Goal: Find specific page/section: Find specific page/section

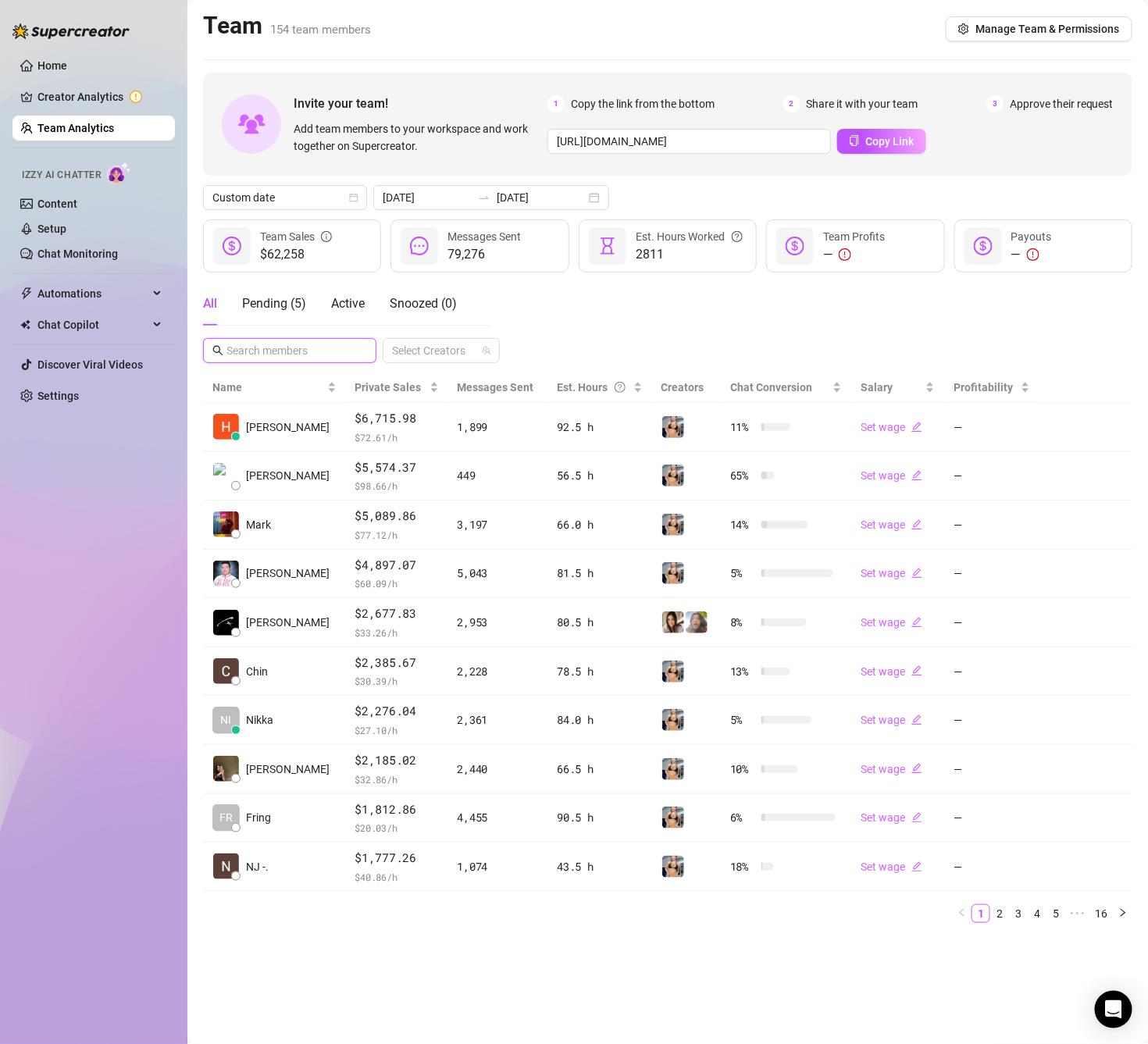
click at [327, 356] on input "text" at bounding box center [290, 351] width 128 height 18
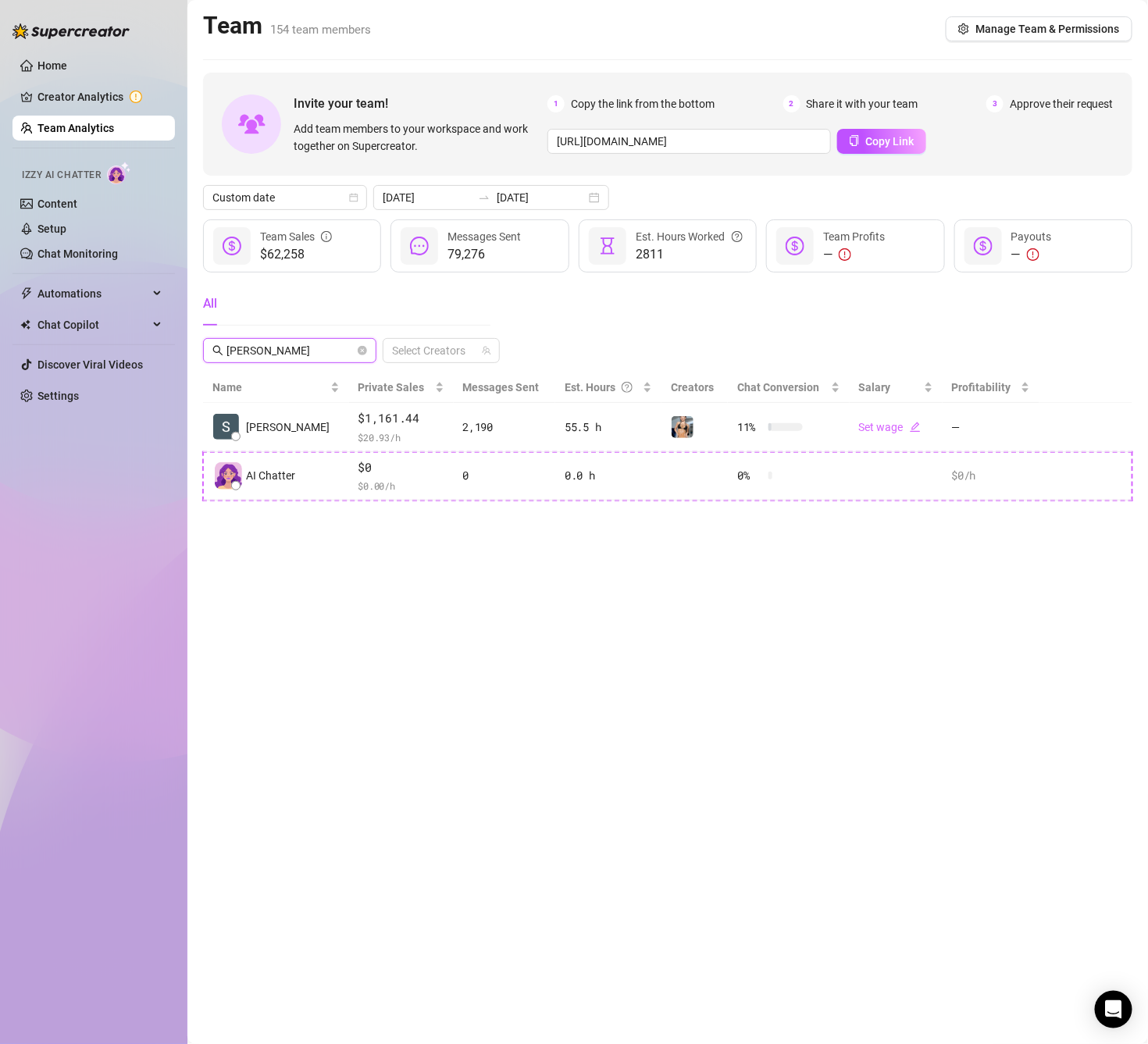
type input "[PERSON_NAME]"
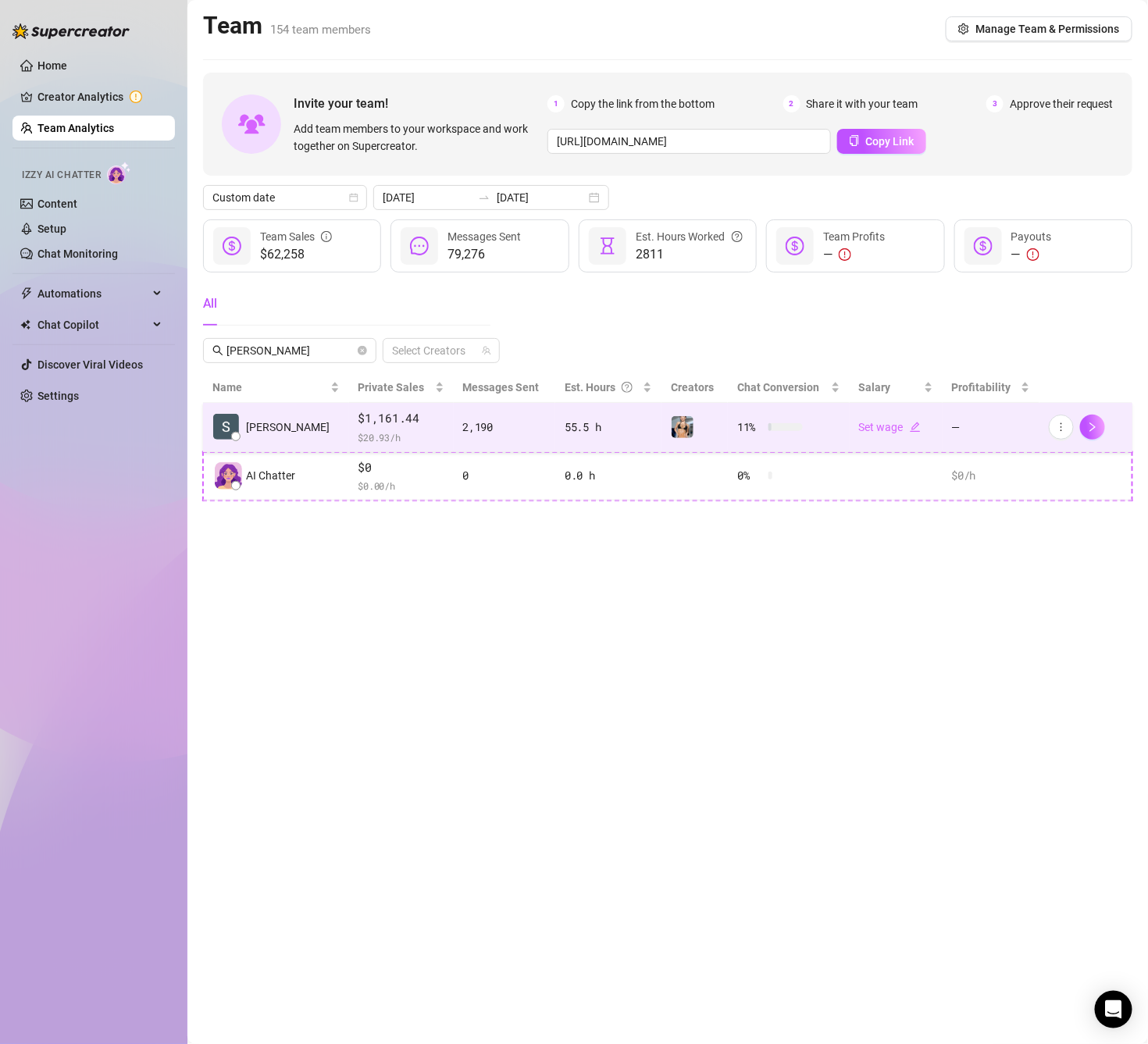
click at [290, 428] on td "[PERSON_NAME]" at bounding box center [276, 428] width 146 height 49
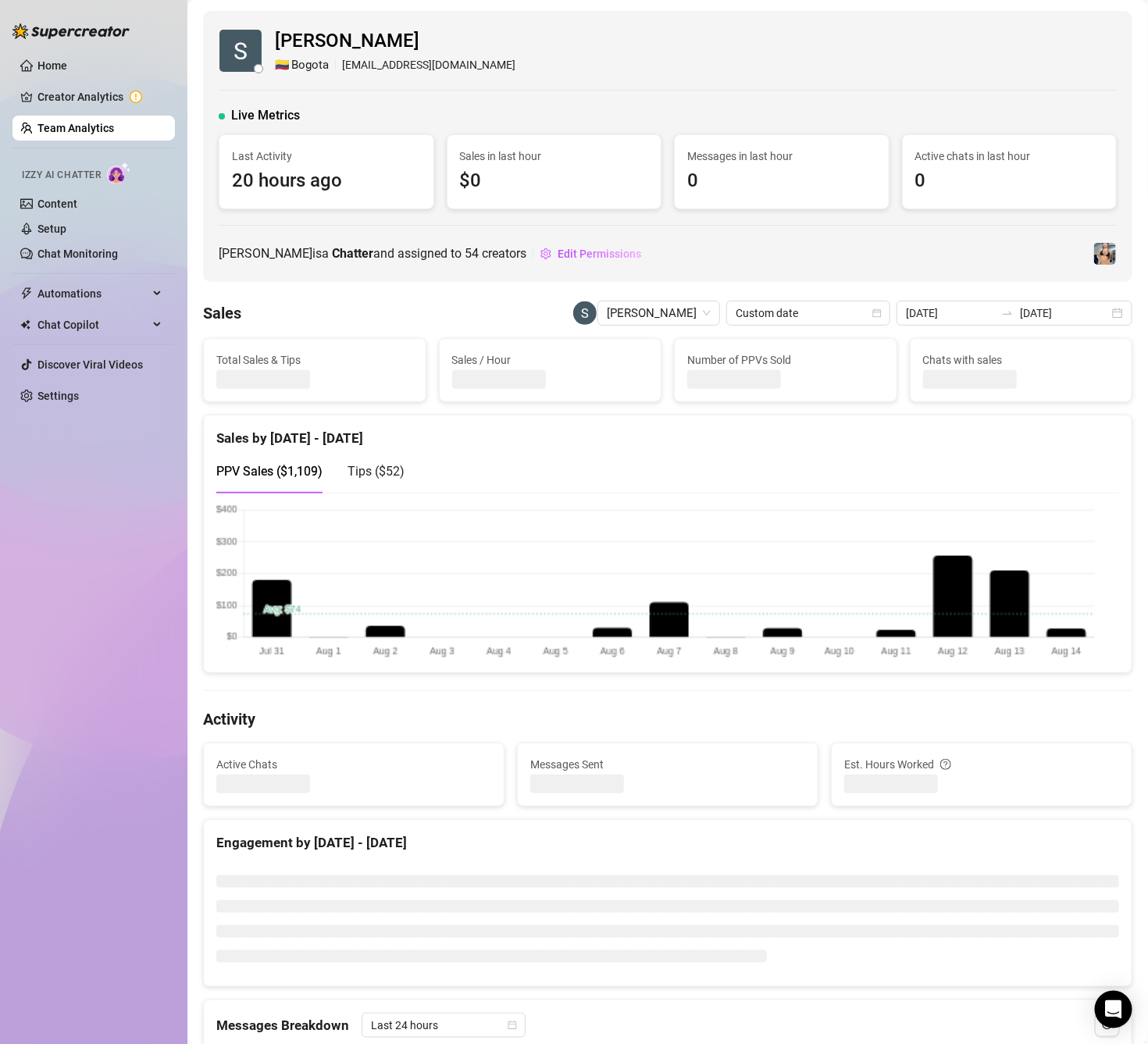
click at [534, 318] on div "Sales [PERSON_NAME] Custom date [DATE] [DATE]" at bounding box center [668, 313] width 930 height 25
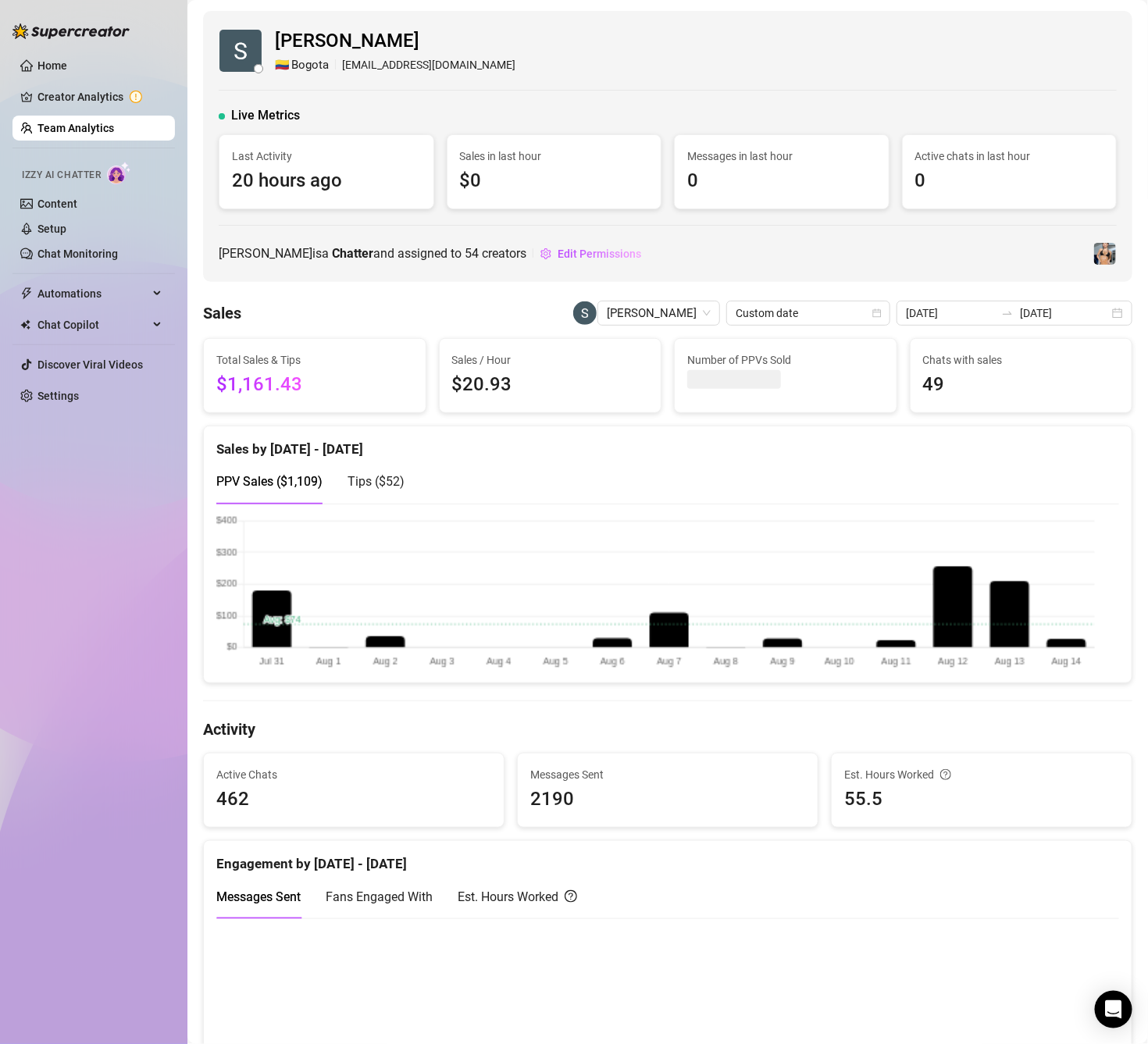
click at [441, 311] on div "Sales [PERSON_NAME] Custom date [DATE] [DATE]" at bounding box center [668, 313] width 930 height 25
click at [666, 314] on span "[PERSON_NAME]" at bounding box center [659, 313] width 104 height 23
click at [661, 310] on span "[PERSON_NAME]" at bounding box center [659, 313] width 104 height 23
click at [660, 311] on span "[PERSON_NAME]" at bounding box center [659, 313] width 104 height 23
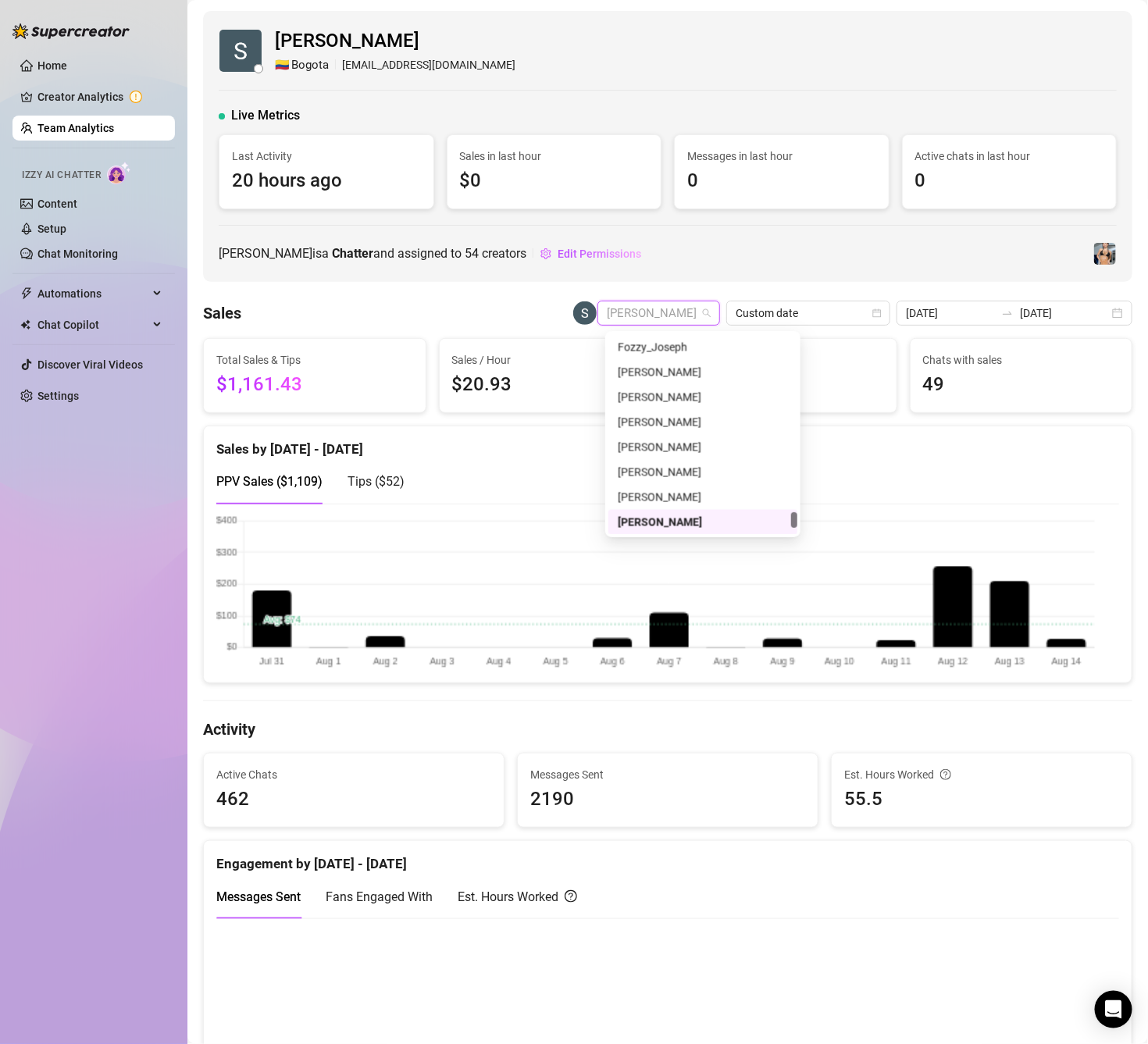
click at [671, 315] on span "[PERSON_NAME]" at bounding box center [659, 313] width 104 height 23
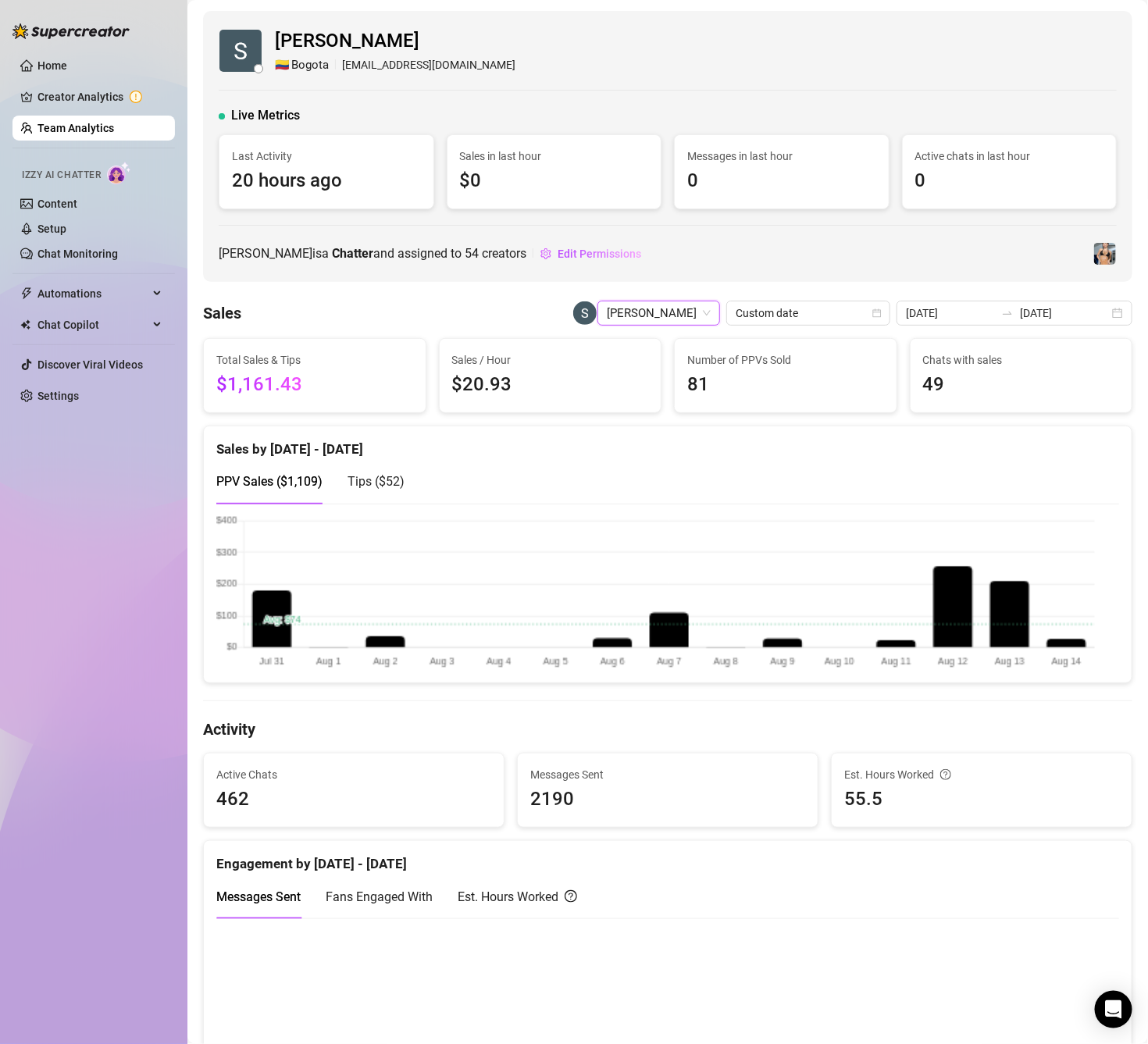
click at [671, 315] on span "[PERSON_NAME]" at bounding box center [659, 313] width 104 height 23
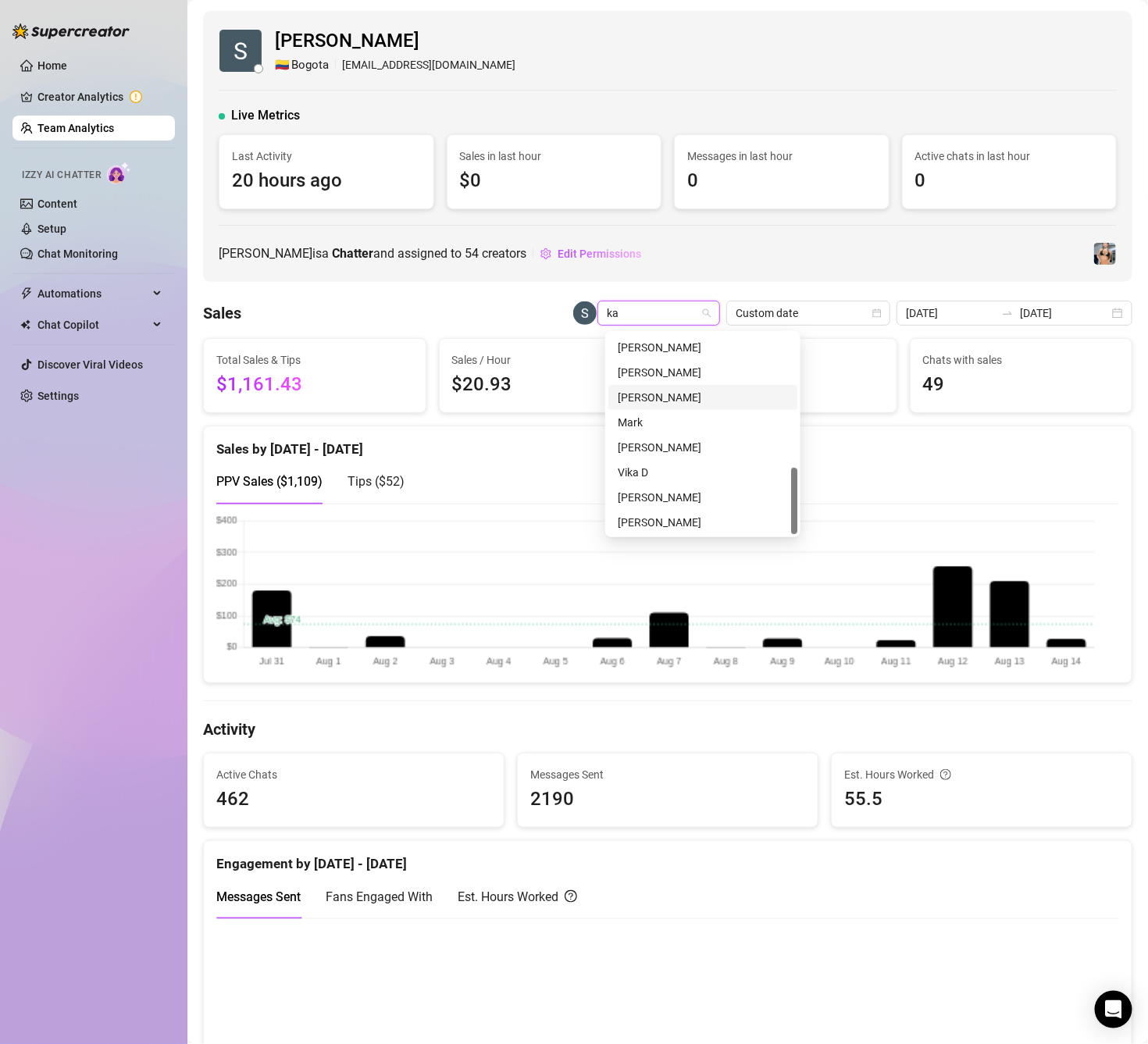
scroll to position [0, 0]
type input "[PERSON_NAME]"
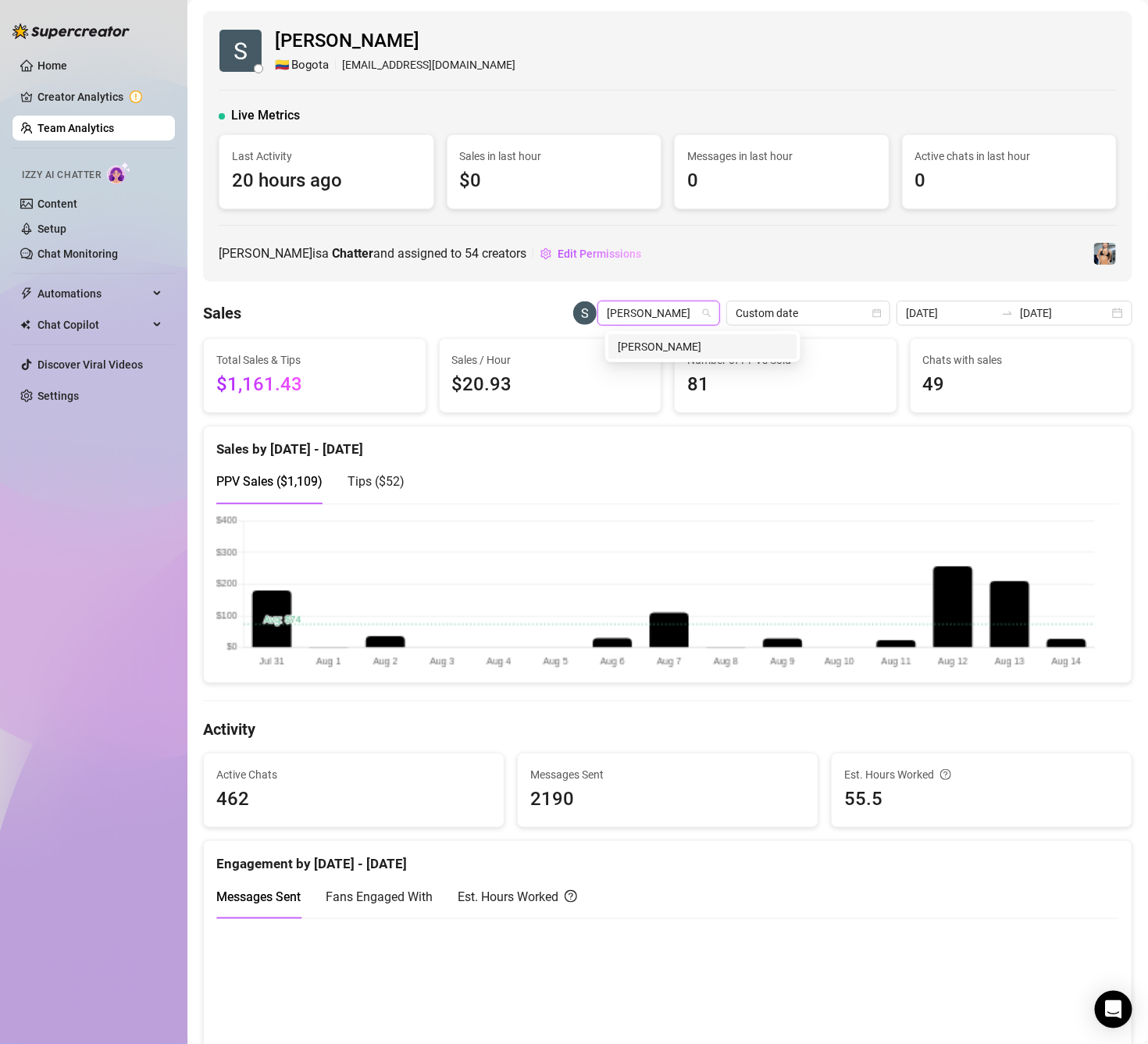
click at [681, 347] on div "[PERSON_NAME]" at bounding box center [703, 347] width 170 height 18
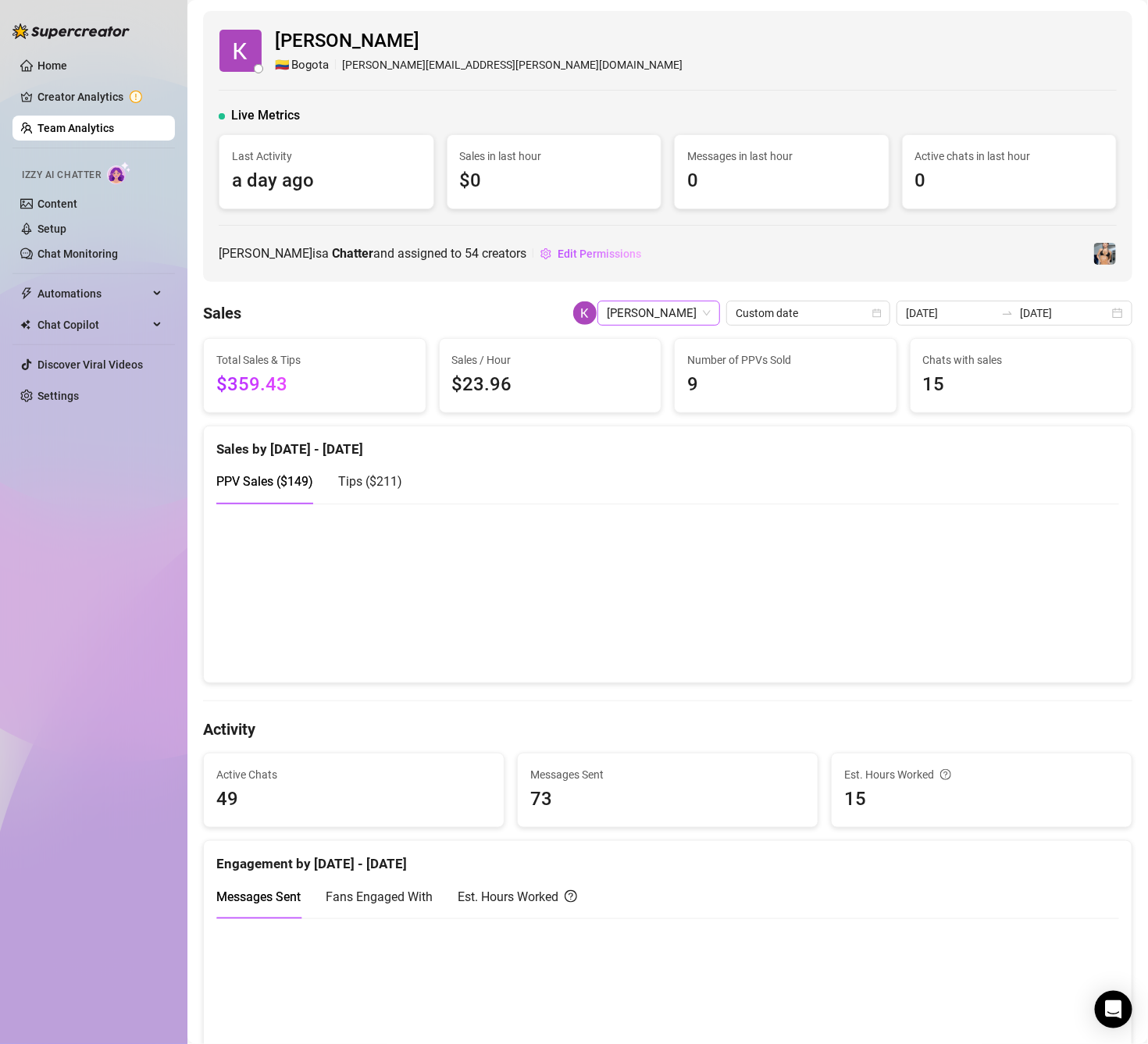
click at [644, 308] on span "[PERSON_NAME]" at bounding box center [659, 313] width 104 height 23
click at [650, 317] on span "[PERSON_NAME]" at bounding box center [659, 313] width 104 height 23
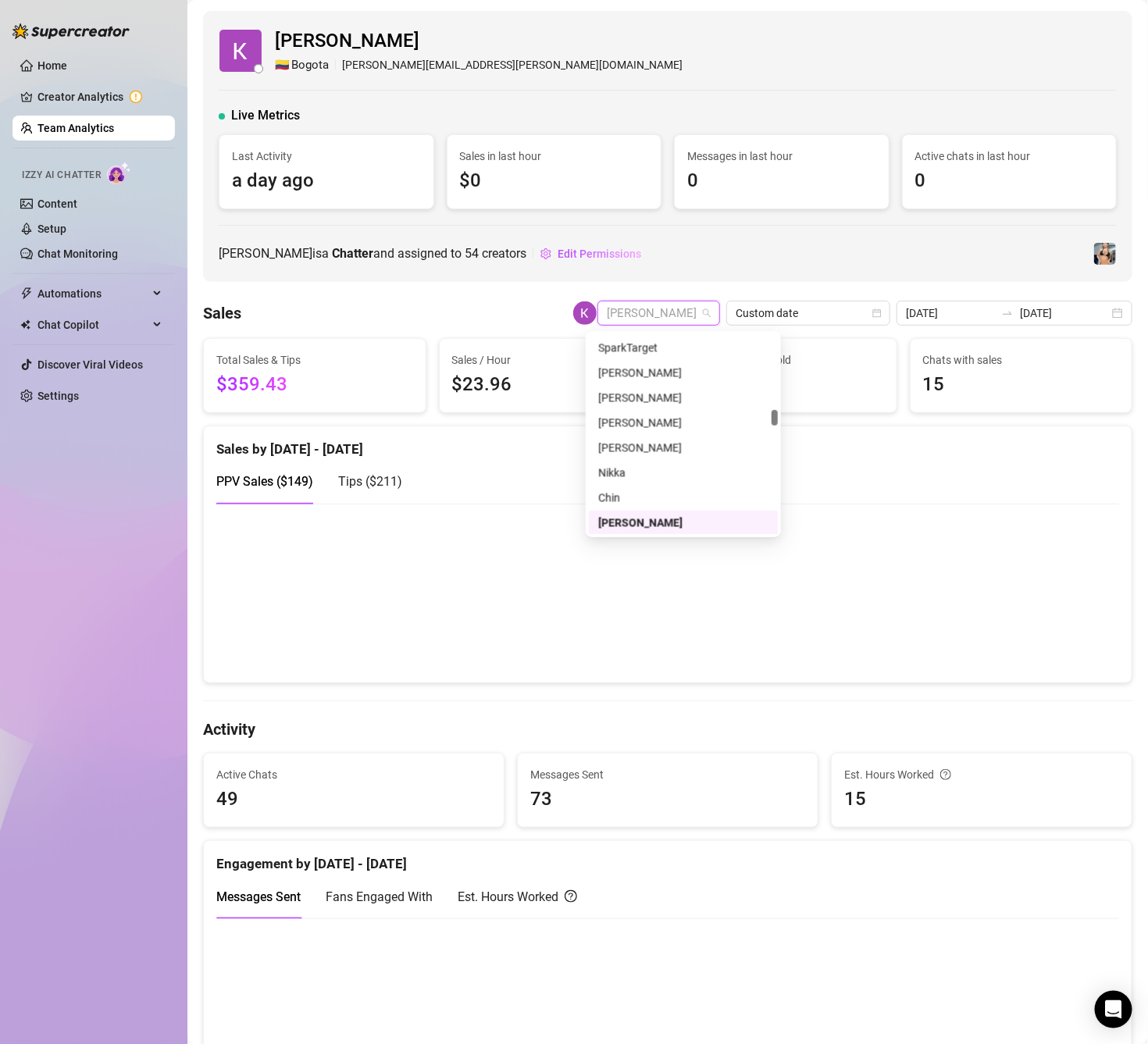
click at [650, 317] on span "[PERSON_NAME]" at bounding box center [659, 313] width 104 height 23
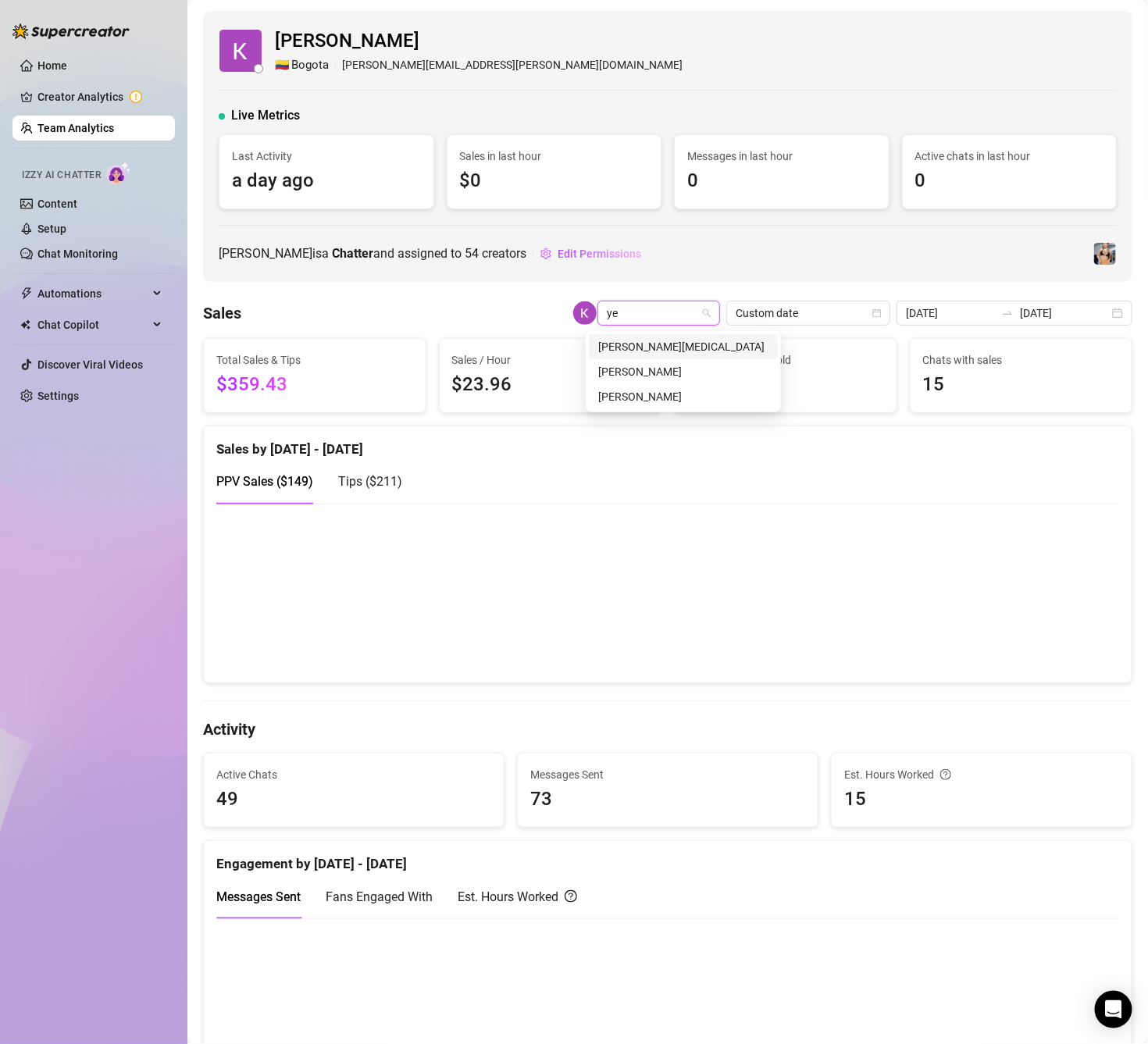
scroll to position [0, 0]
type input "yeri"
click at [656, 349] on div "[PERSON_NAME][MEDICAL_DATA]" at bounding box center [683, 347] width 170 height 18
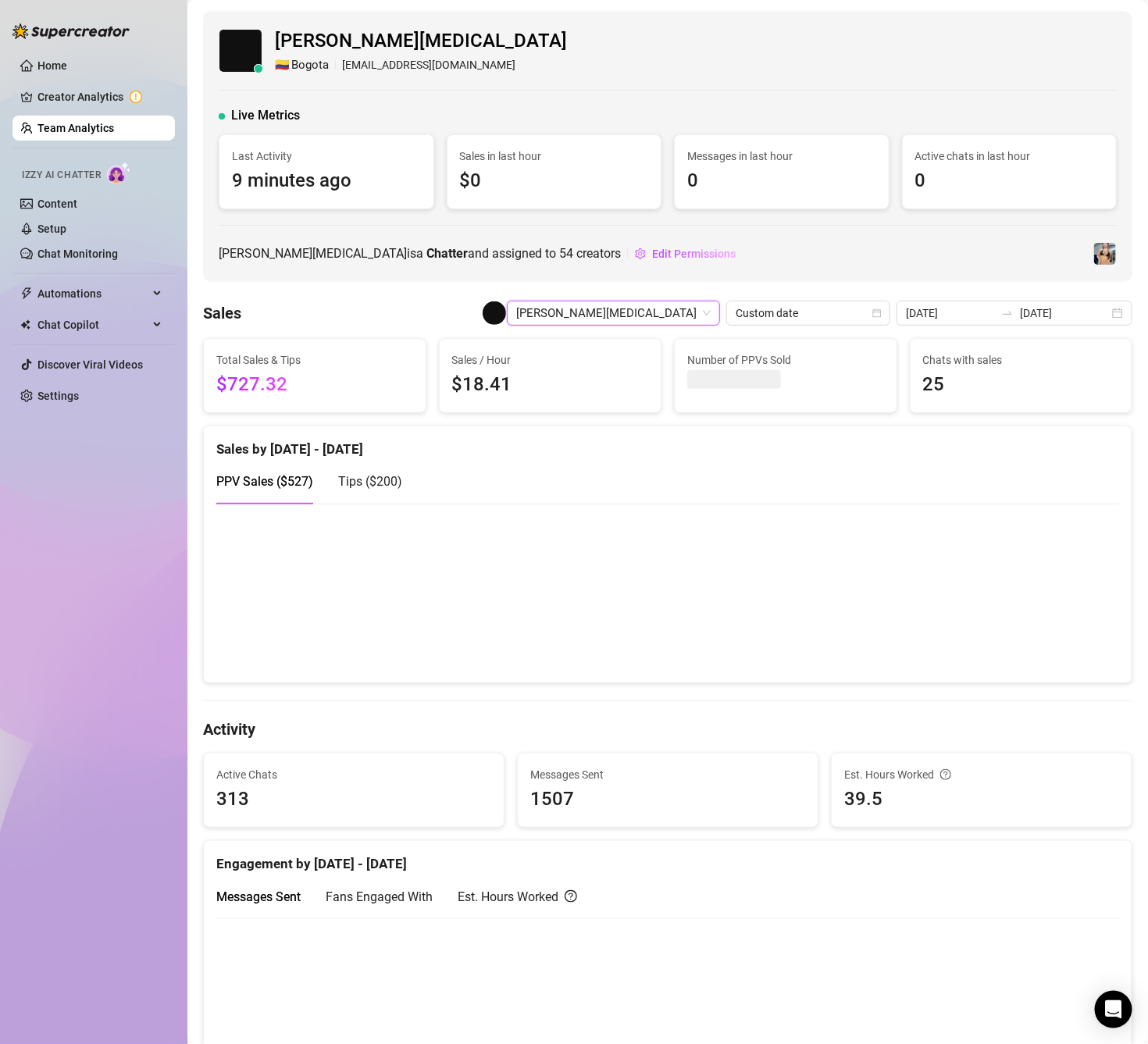
scroll to position [134, 0]
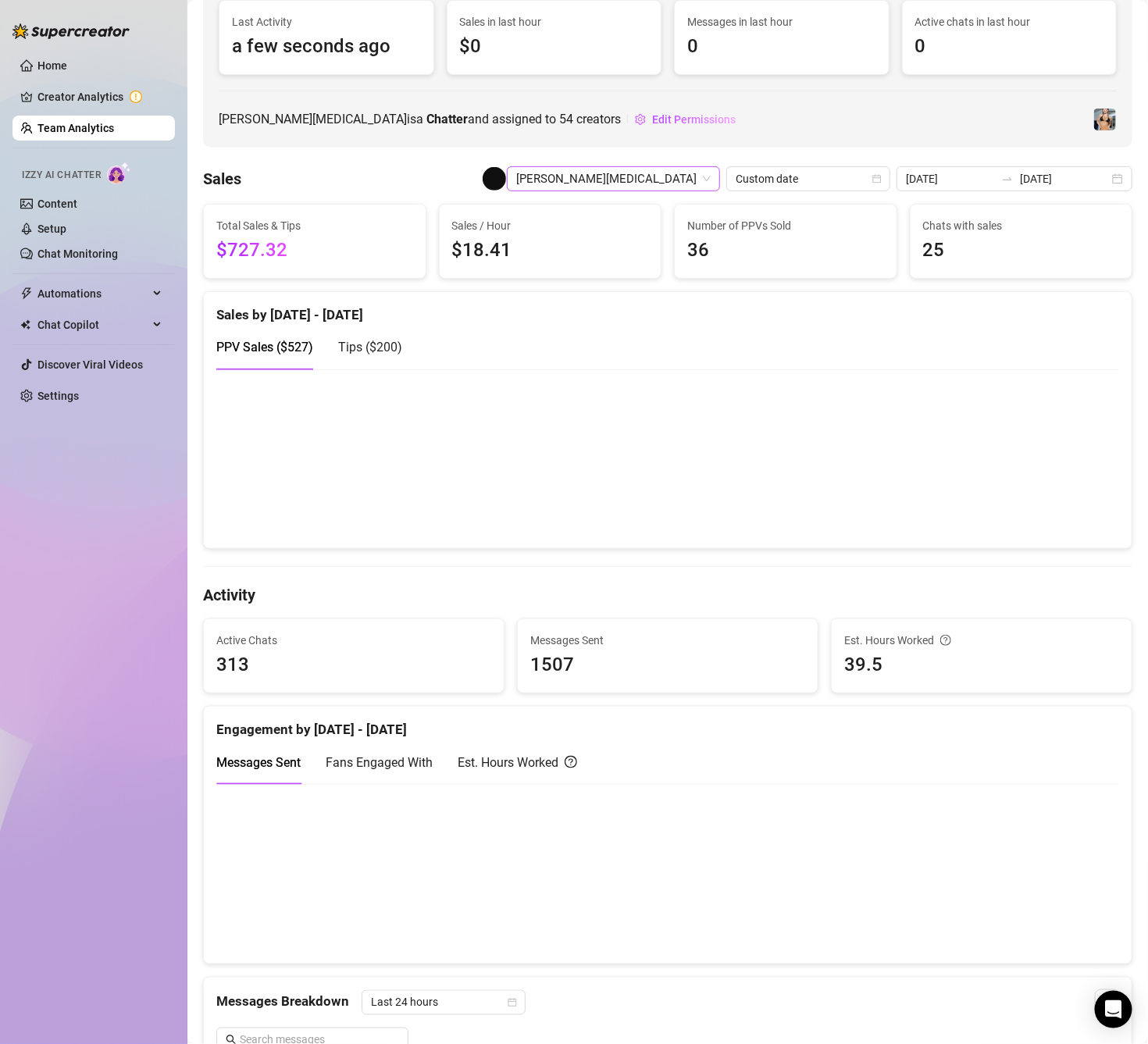
click at [629, 171] on span "[PERSON_NAME][MEDICAL_DATA]" at bounding box center [614, 179] width 195 height 23
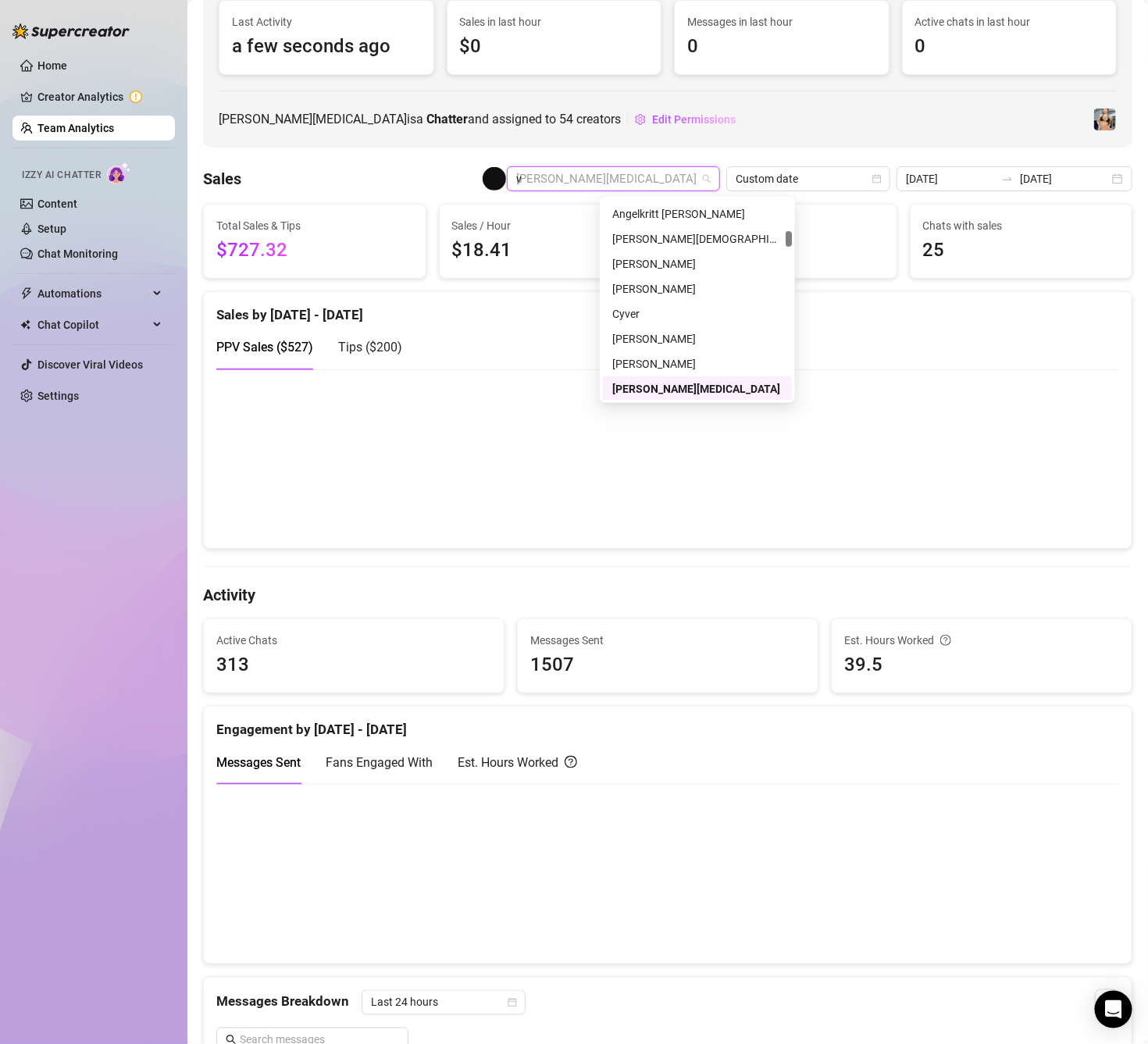
scroll to position [0, 0]
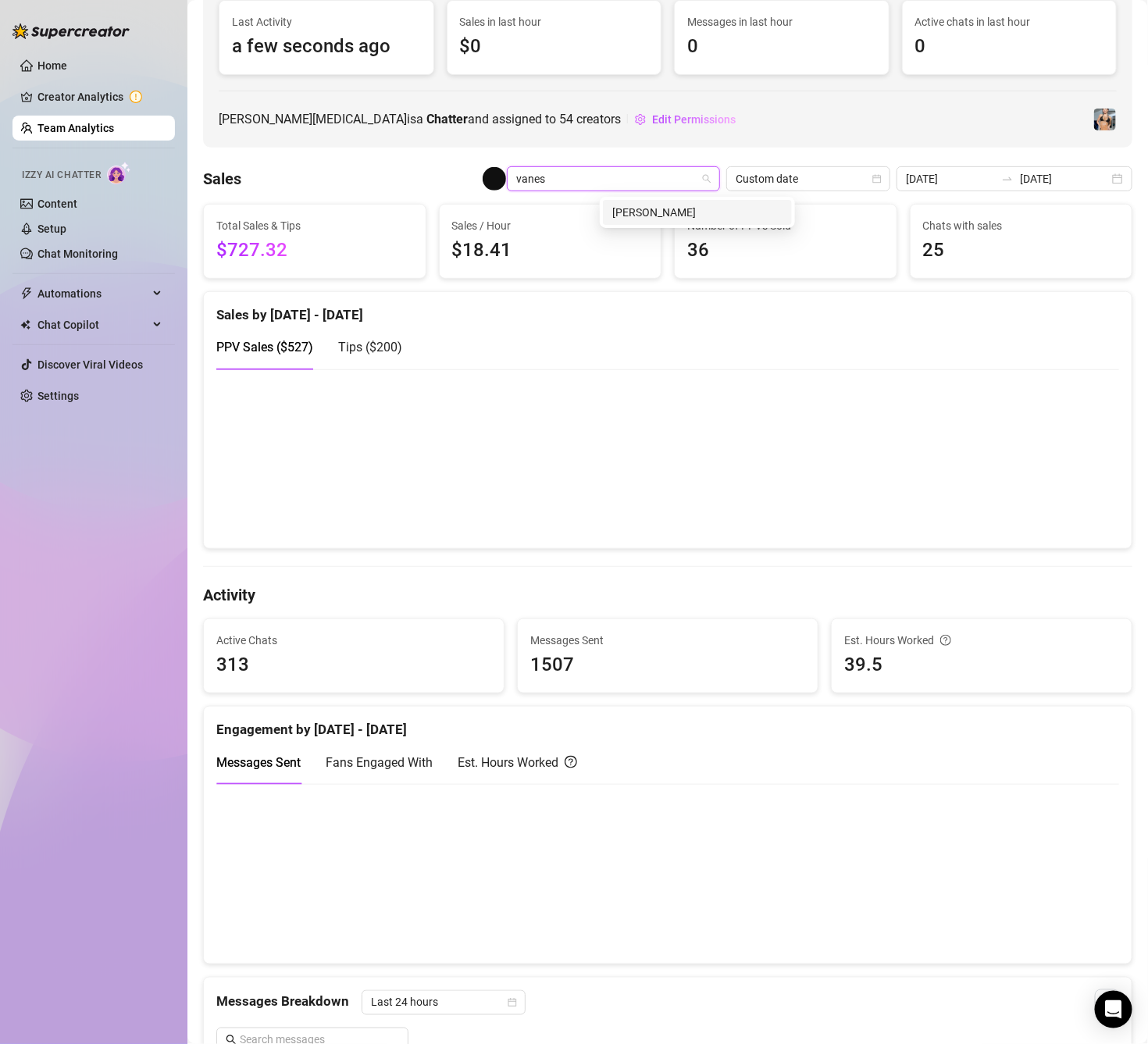
type input "vaness"
click at [650, 208] on div "[PERSON_NAME]" at bounding box center [698, 212] width 170 height 18
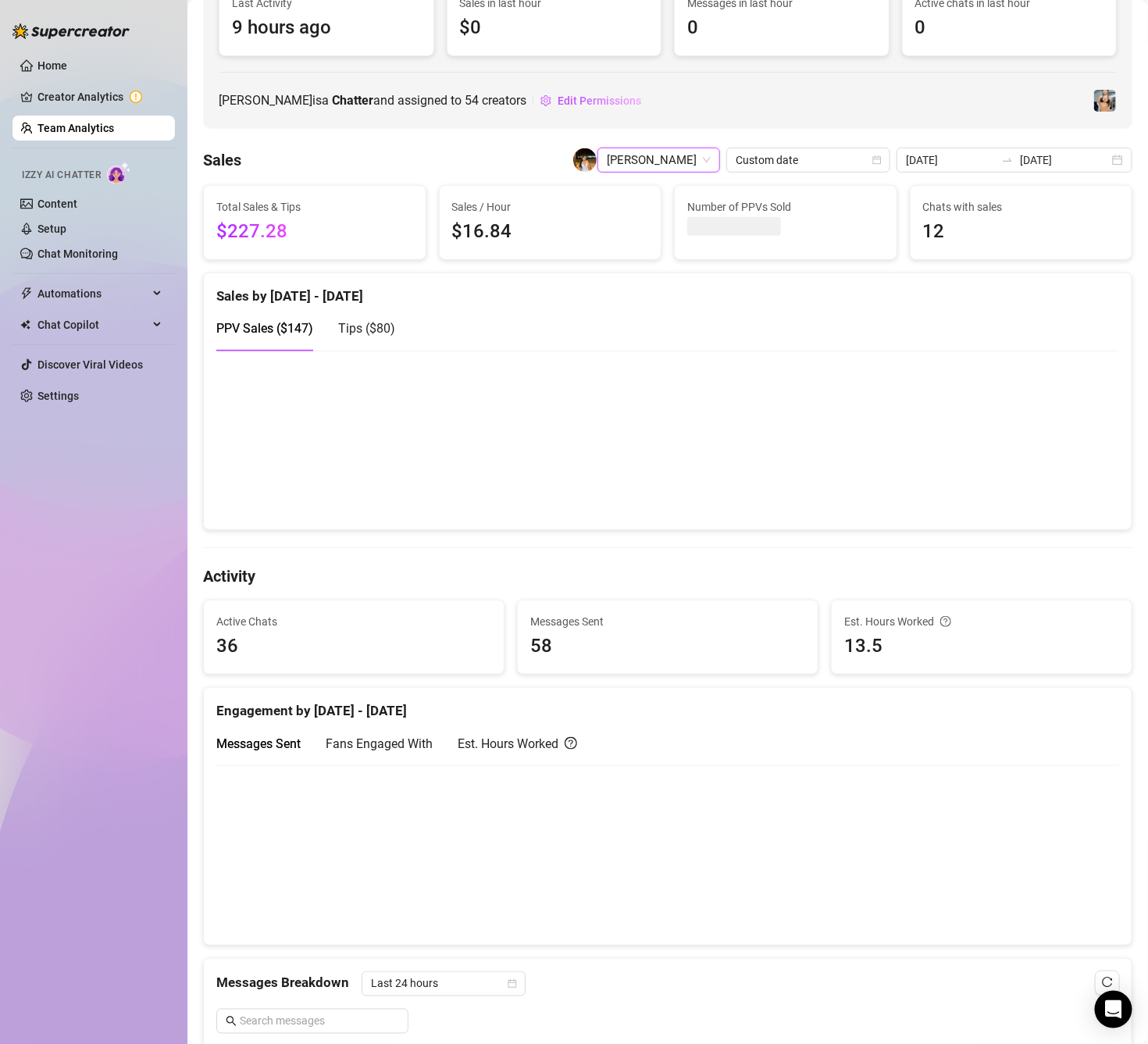
scroll to position [134, 0]
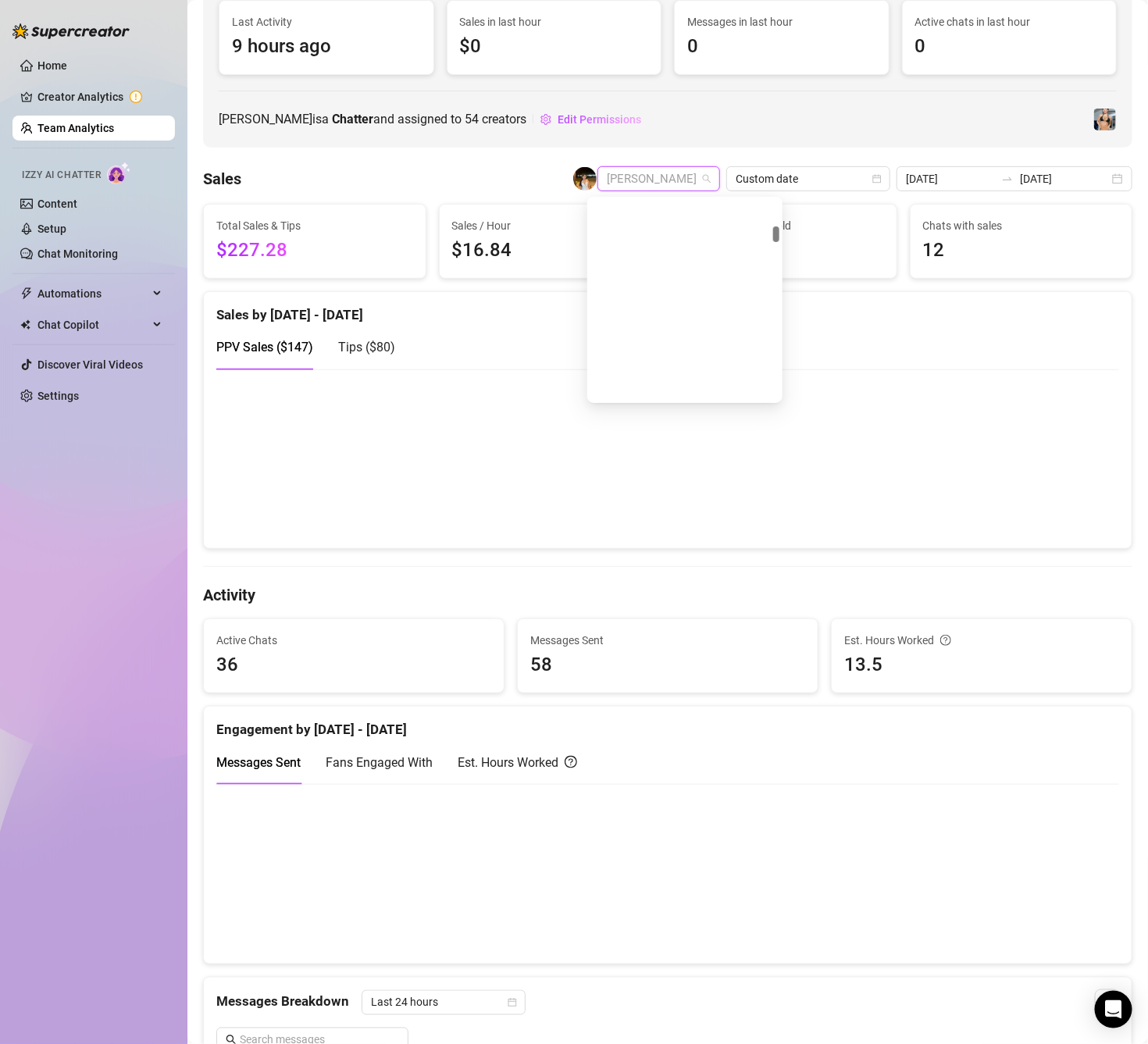
click at [675, 182] on span "[PERSON_NAME]" at bounding box center [659, 179] width 104 height 23
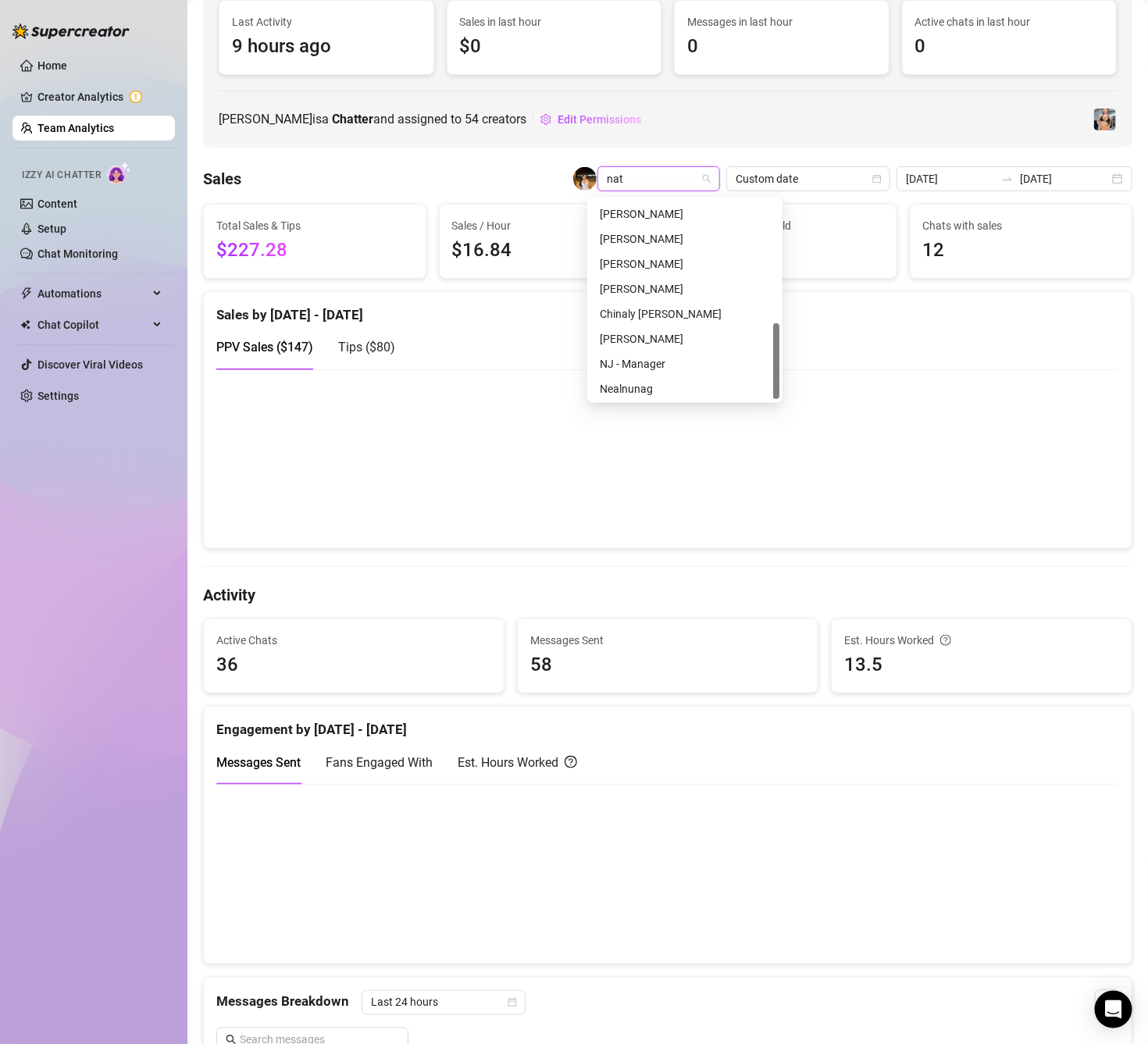
scroll to position [0, 0]
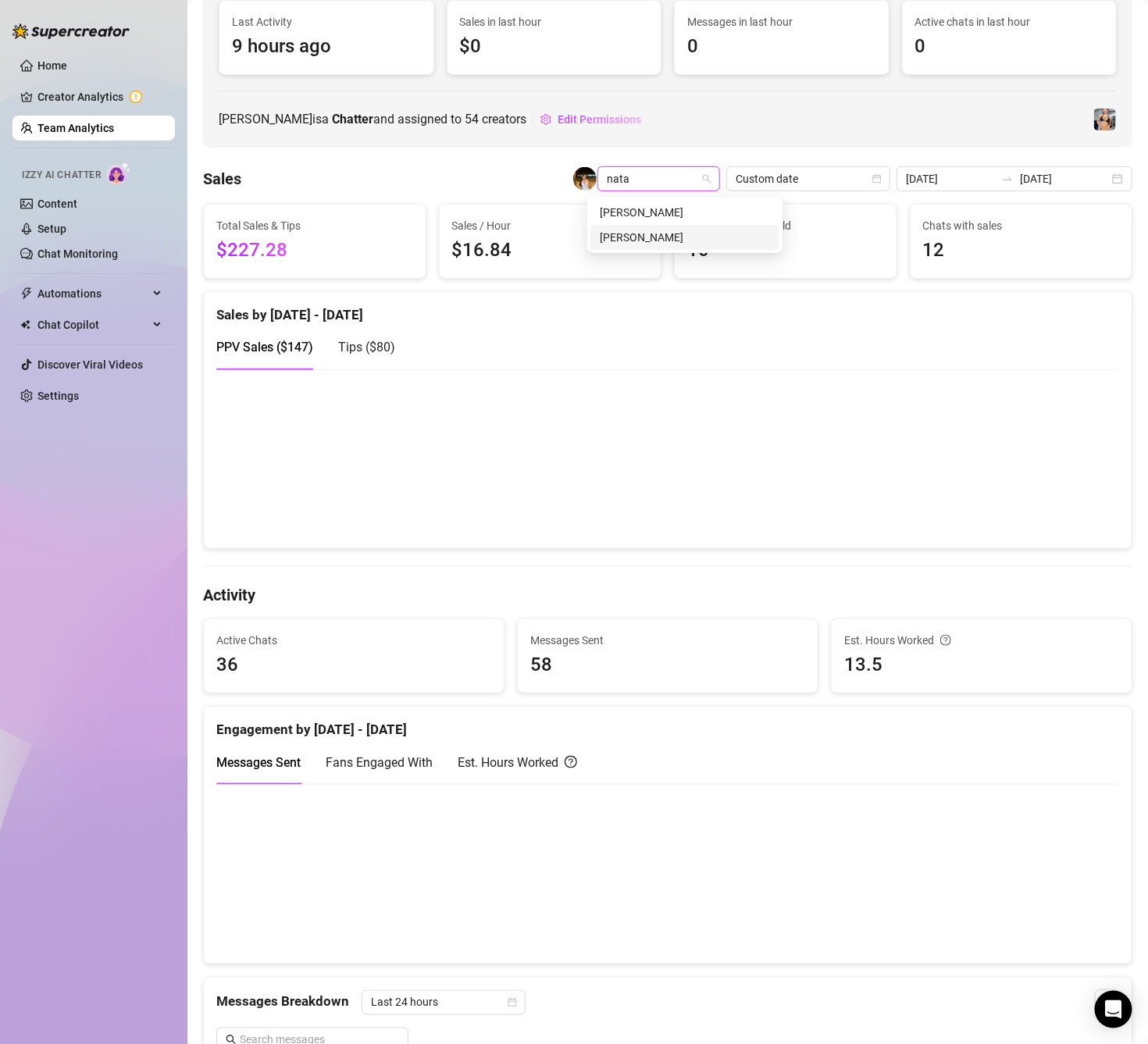
type input "nata"
click at [657, 184] on span "[PERSON_NAME]" at bounding box center [659, 179] width 104 height 23
type input "nata"
click at [657, 206] on div "[PERSON_NAME]" at bounding box center [685, 212] width 170 height 18
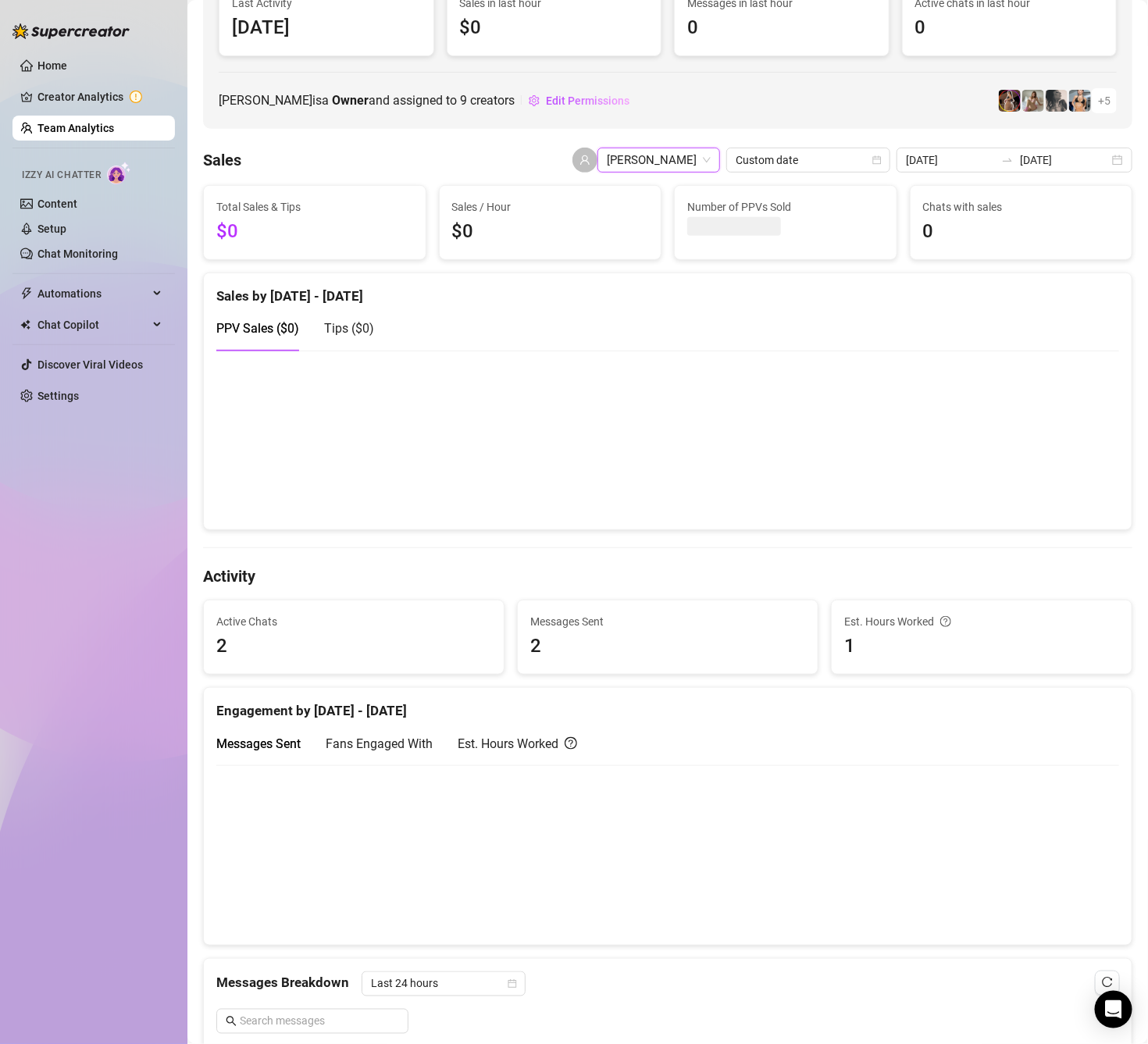
scroll to position [134, 0]
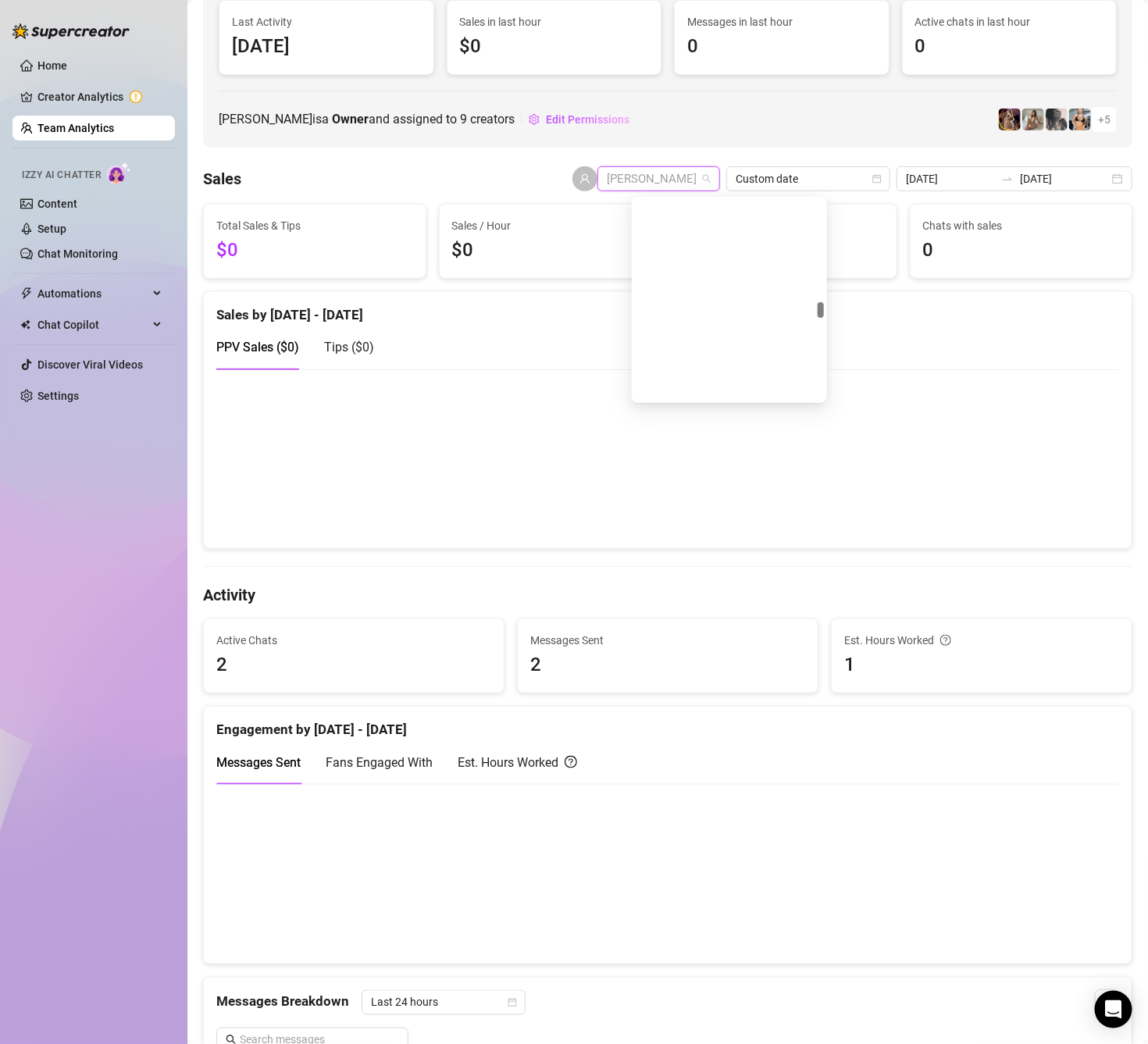
click at [663, 175] on span "[PERSON_NAME]" at bounding box center [659, 179] width 104 height 23
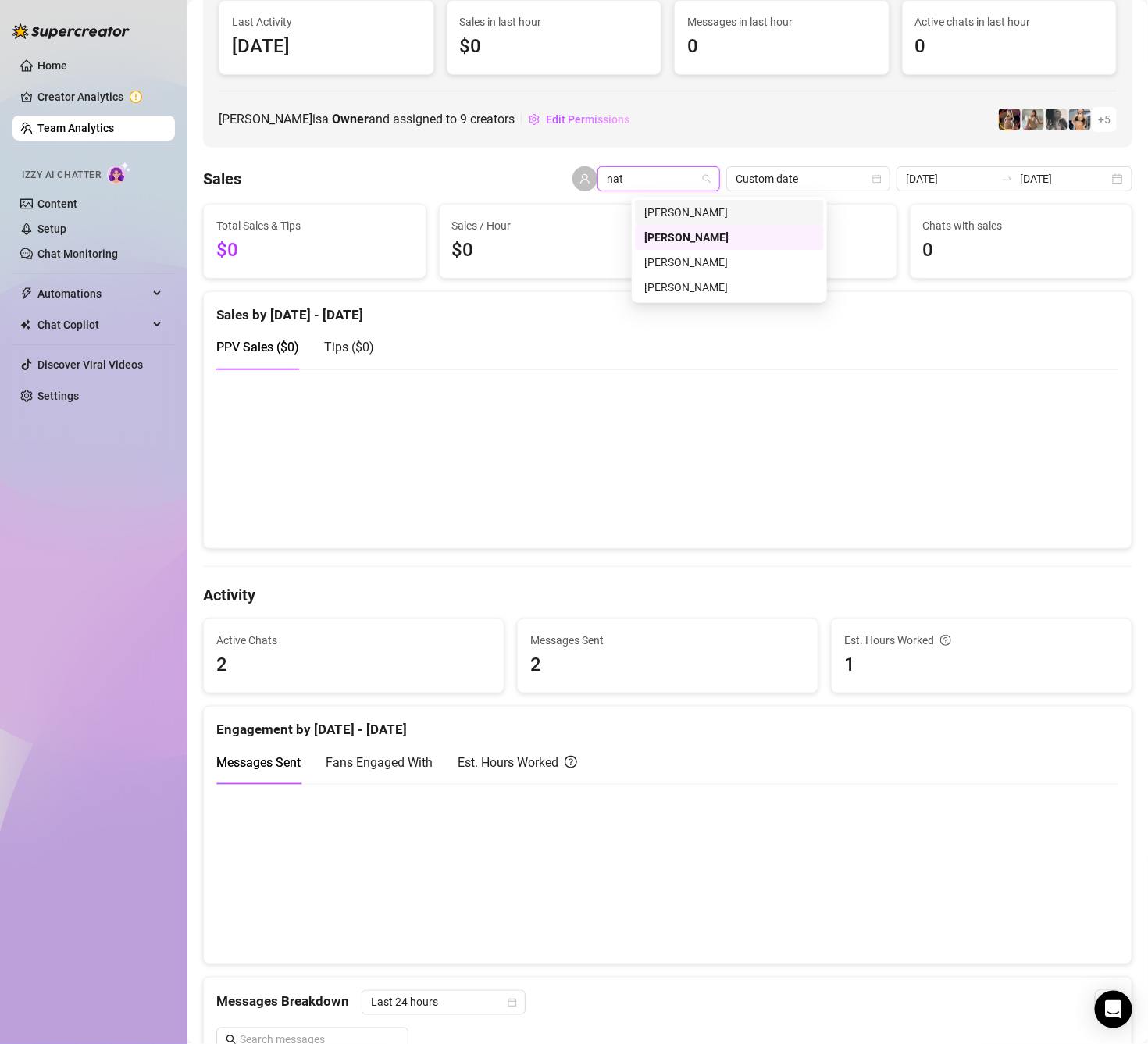
scroll to position [0, 0]
type input "nata"
click at [690, 238] on div "[PERSON_NAME]" at bounding box center [729, 238] width 170 height 18
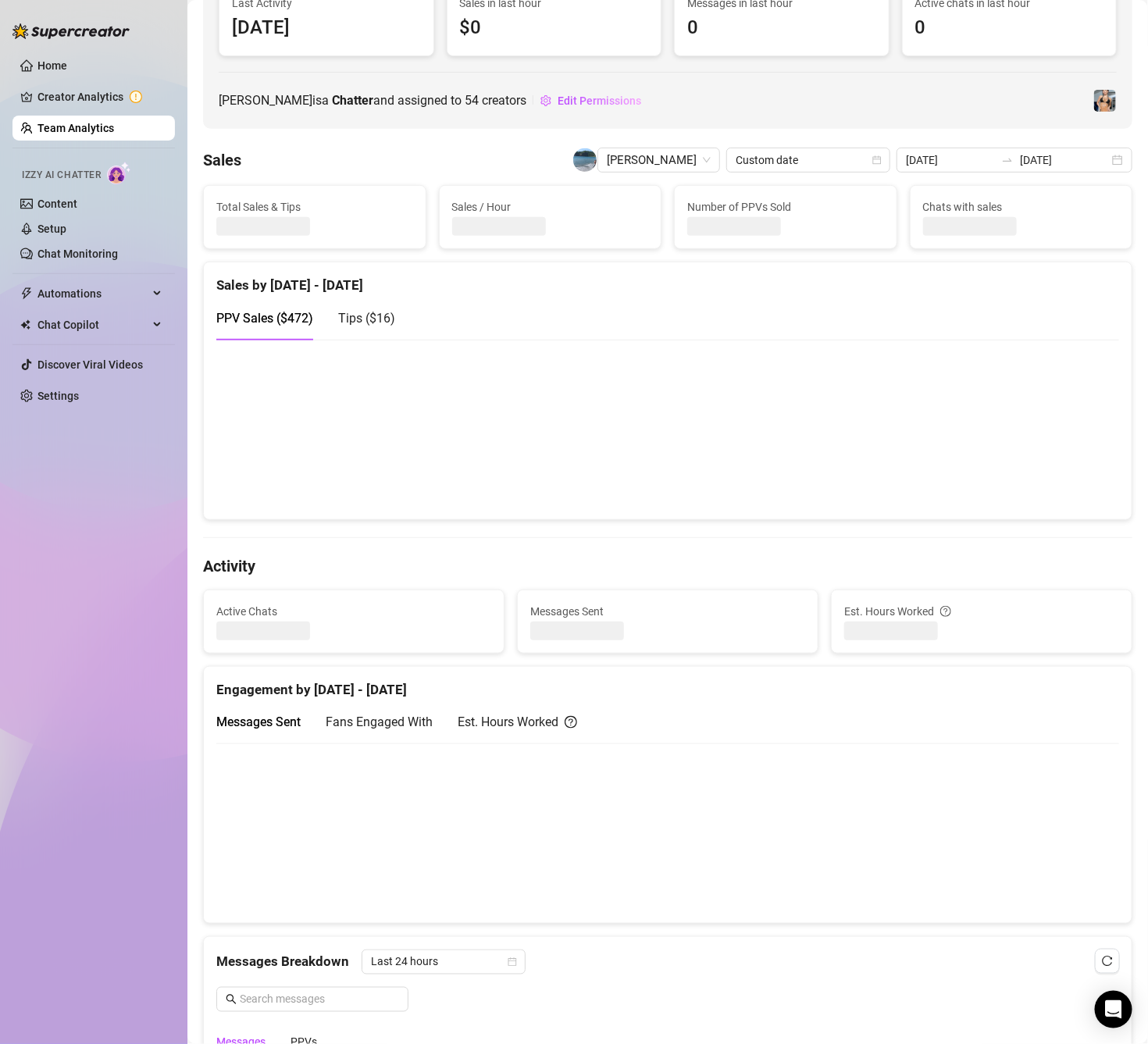
scroll to position [134, 0]
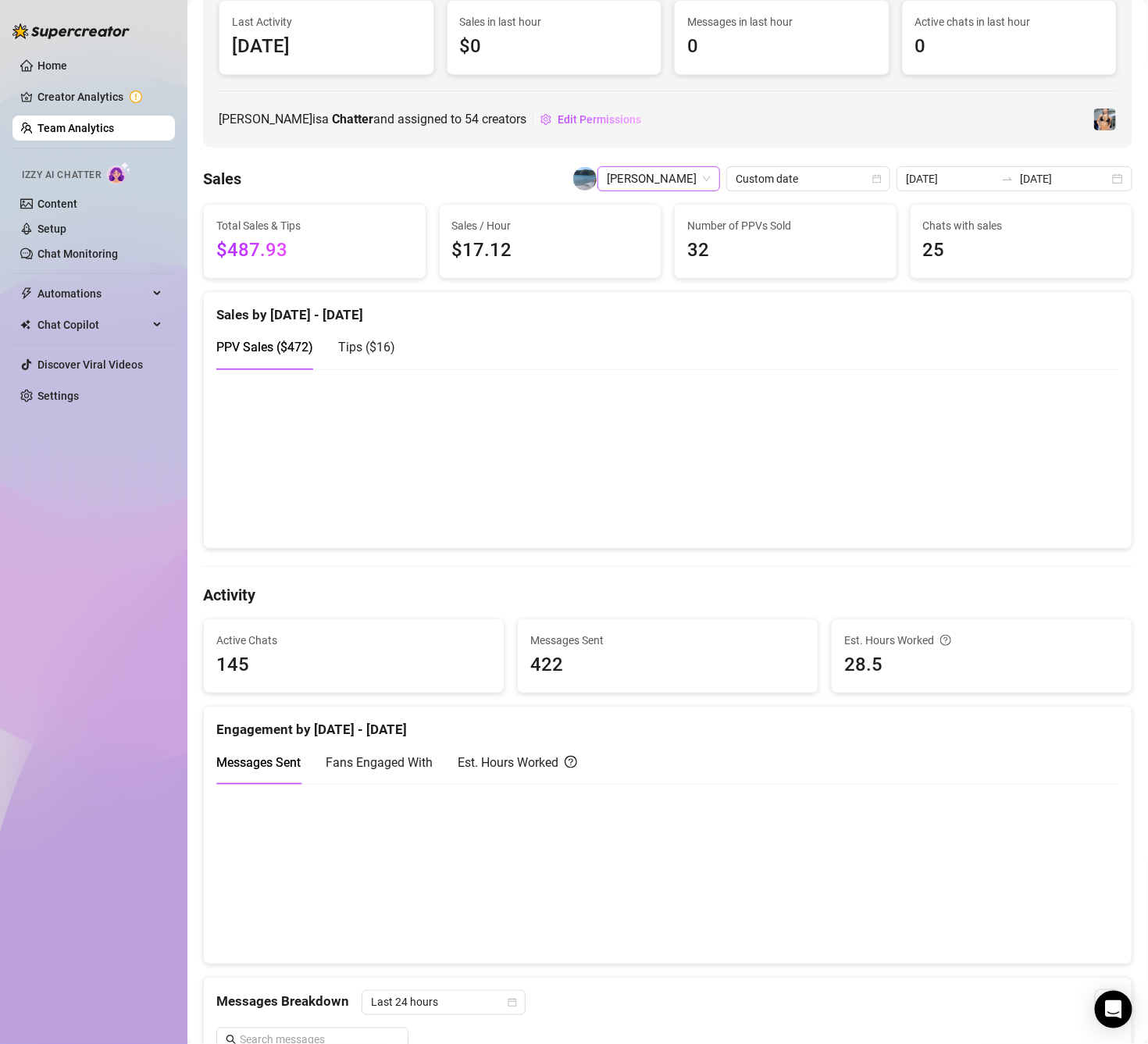
click at [679, 184] on span "[PERSON_NAME]" at bounding box center [659, 179] width 104 height 23
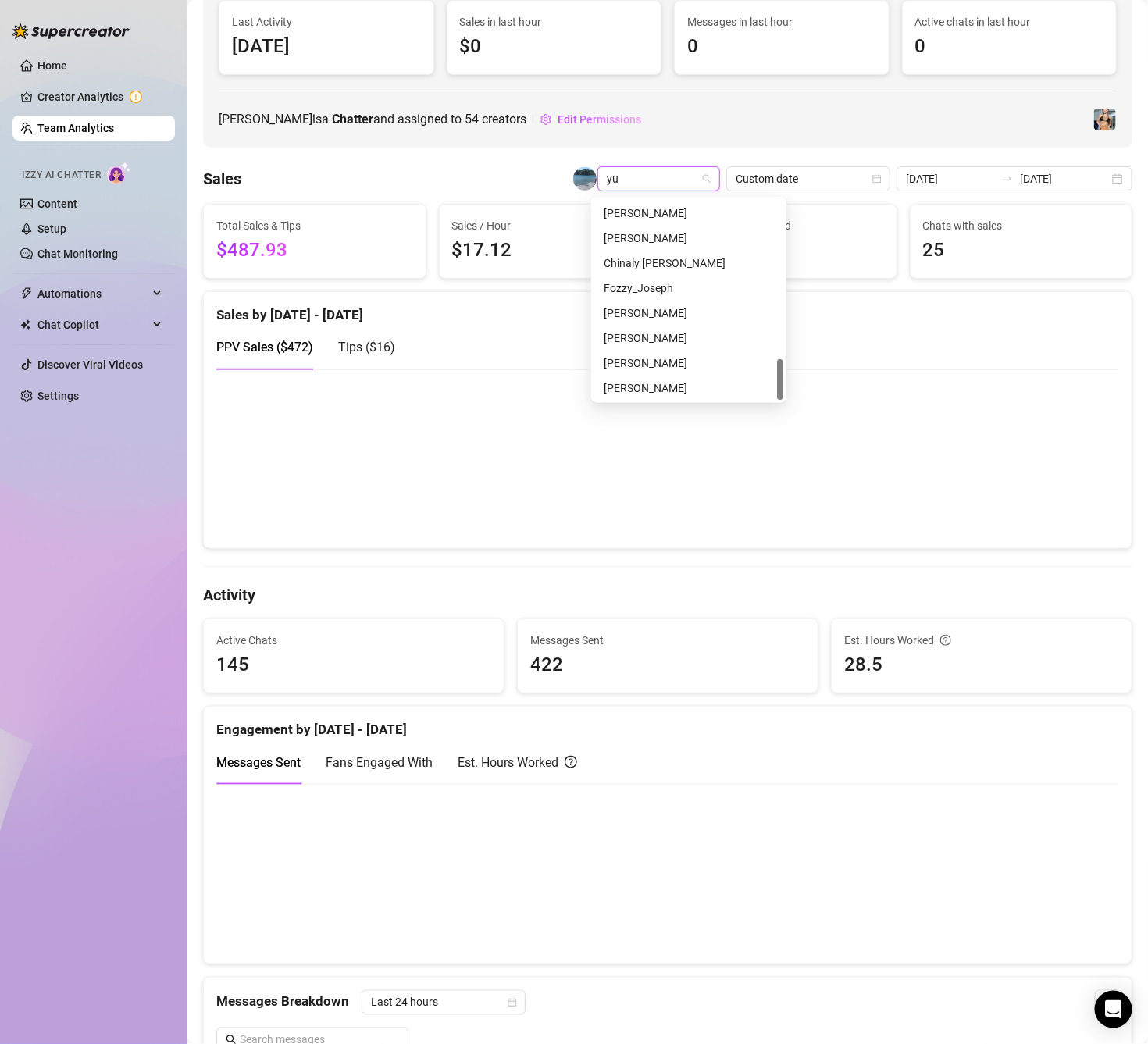
scroll to position [0, 0]
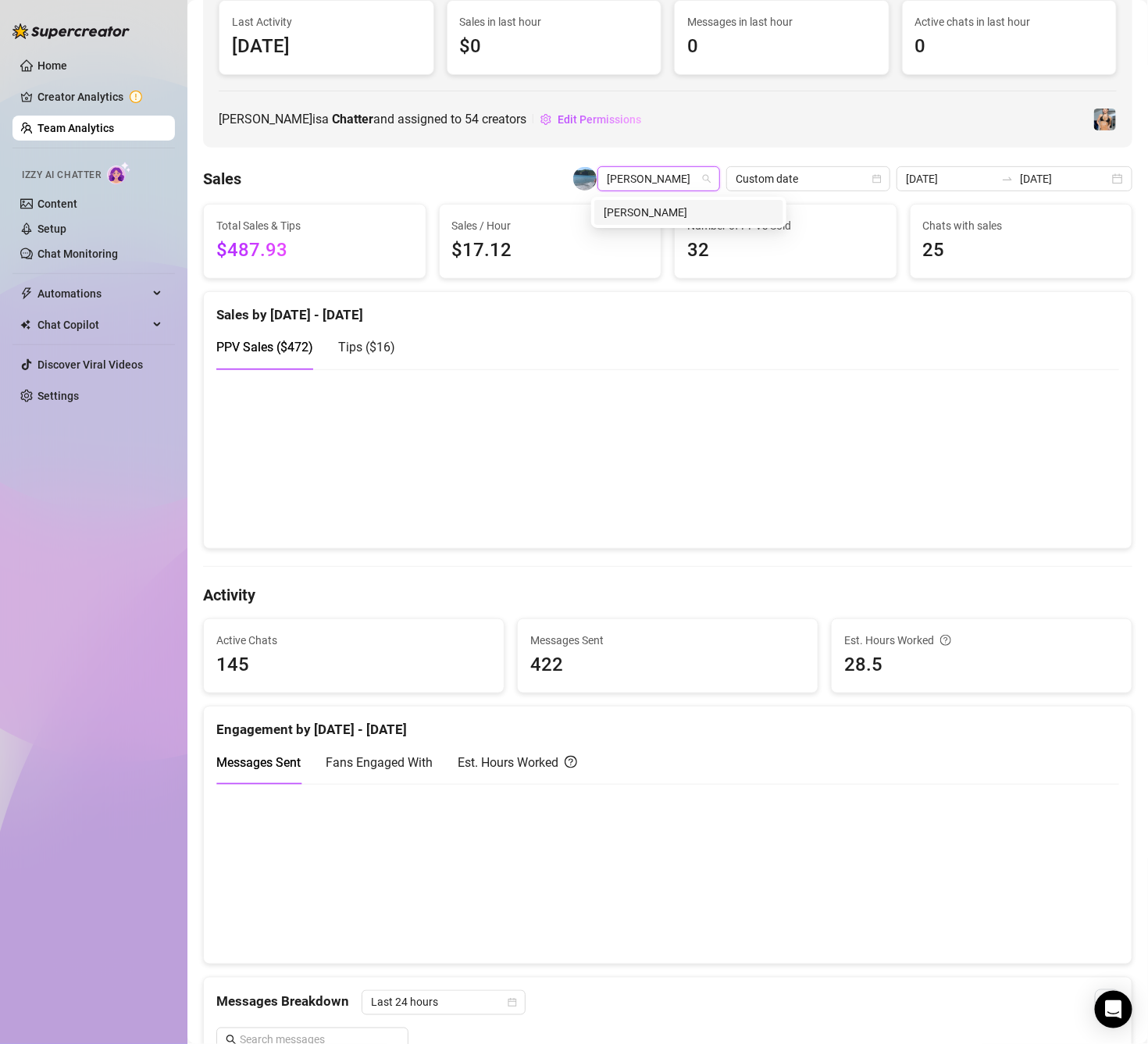
type input "yuli"
click at [650, 215] on div "[PERSON_NAME]" at bounding box center [689, 212] width 170 height 18
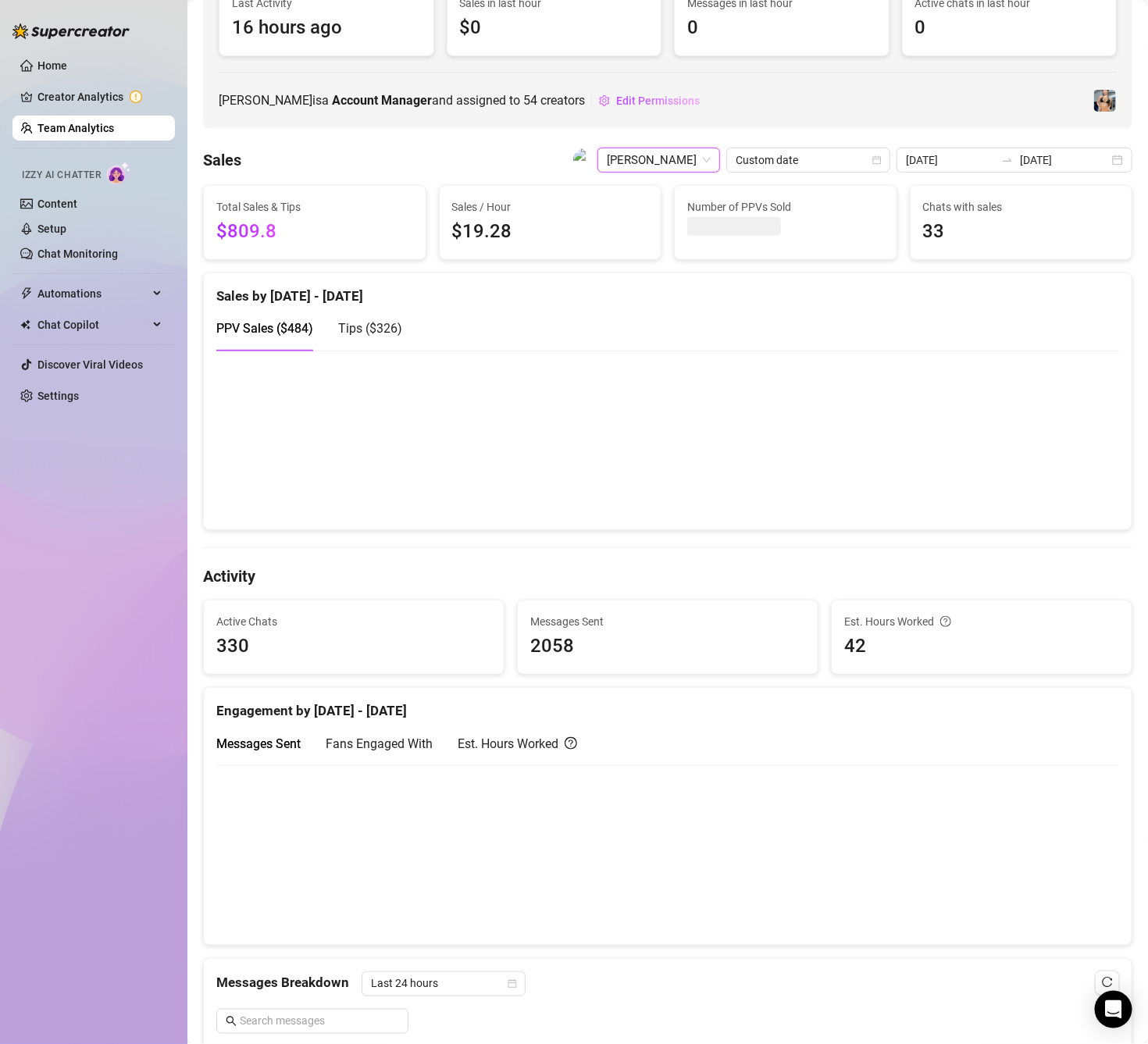
scroll to position [134, 0]
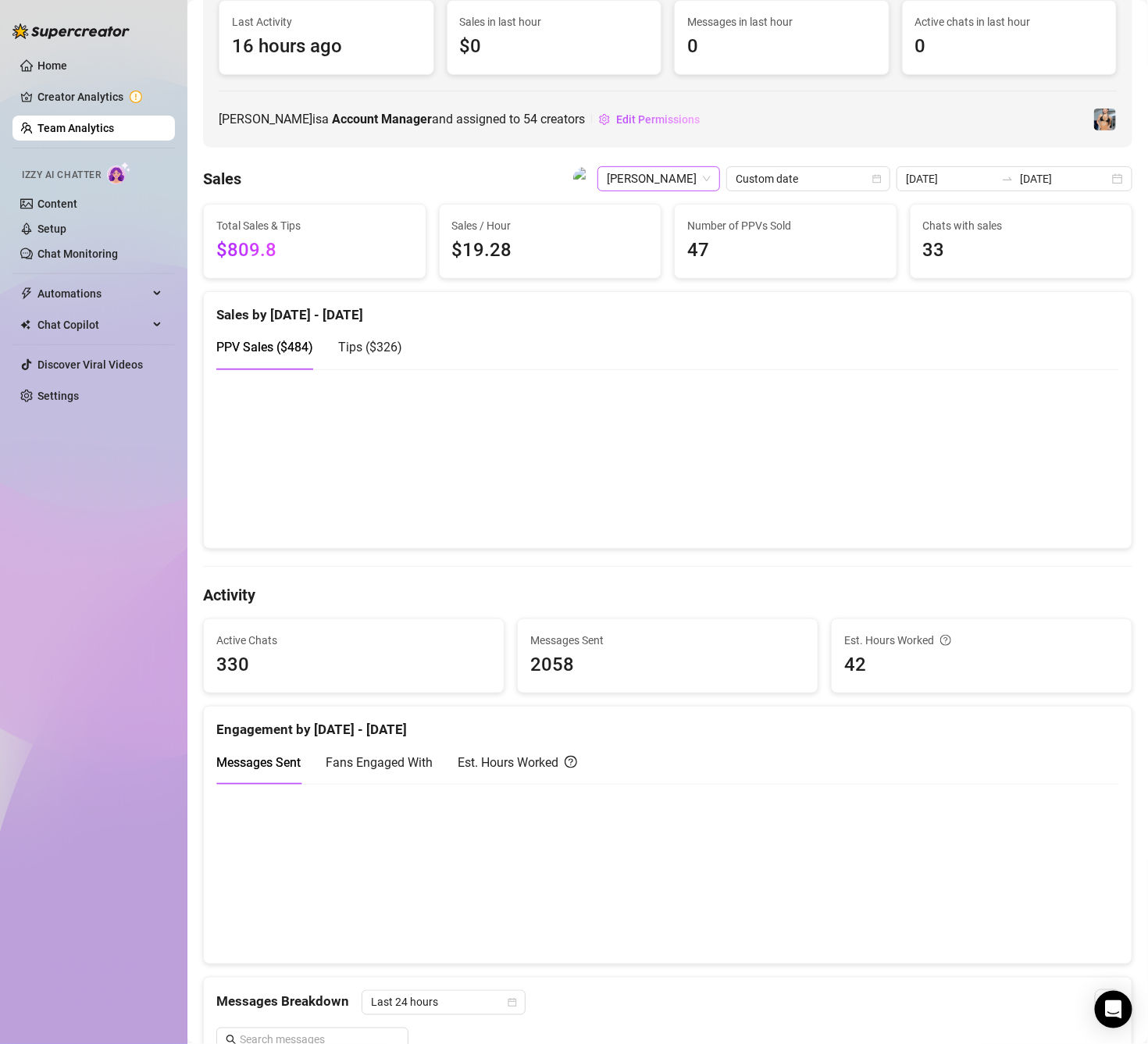
click at [670, 173] on span "[PERSON_NAME]" at bounding box center [659, 179] width 104 height 23
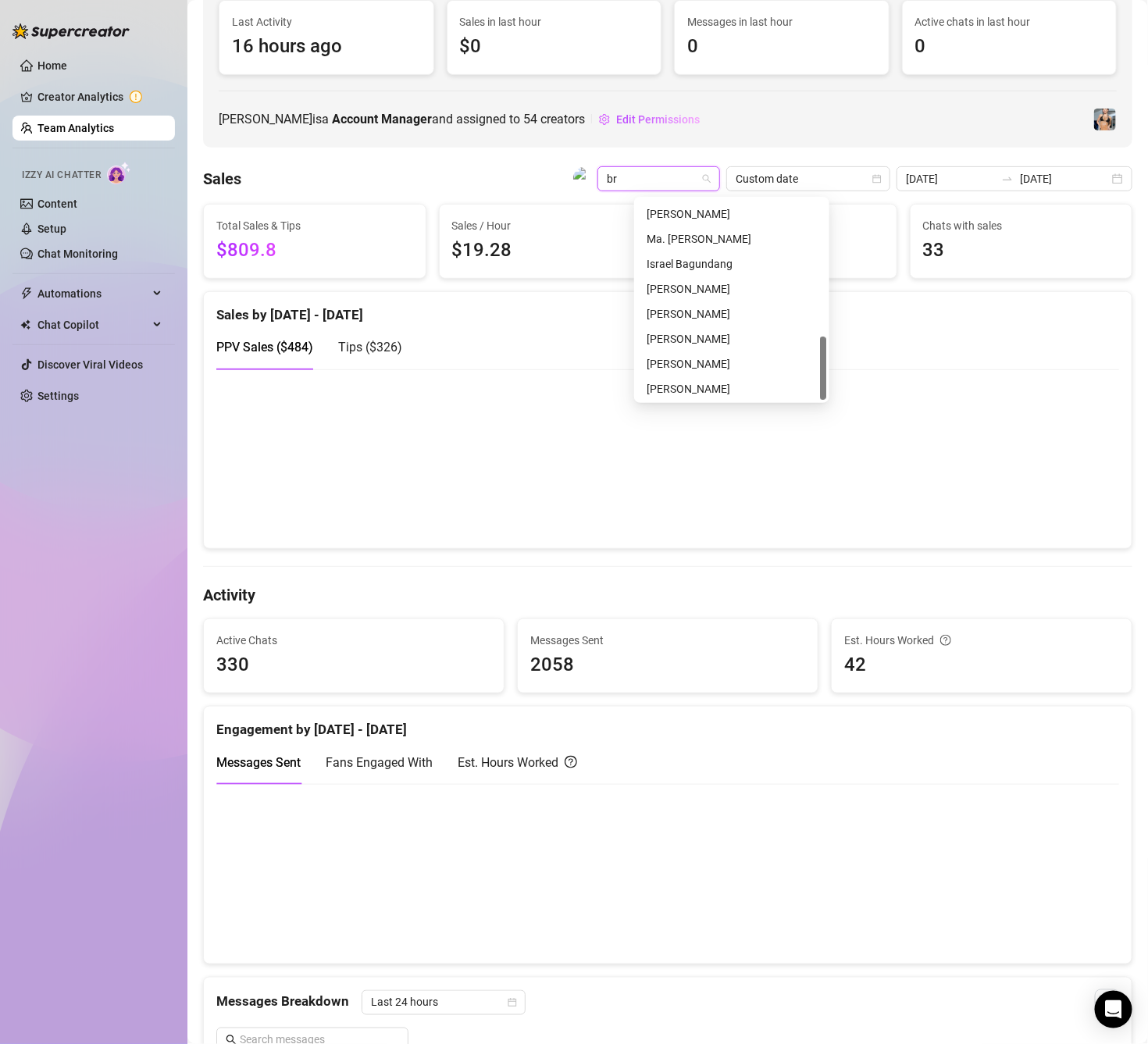
scroll to position [0, 0]
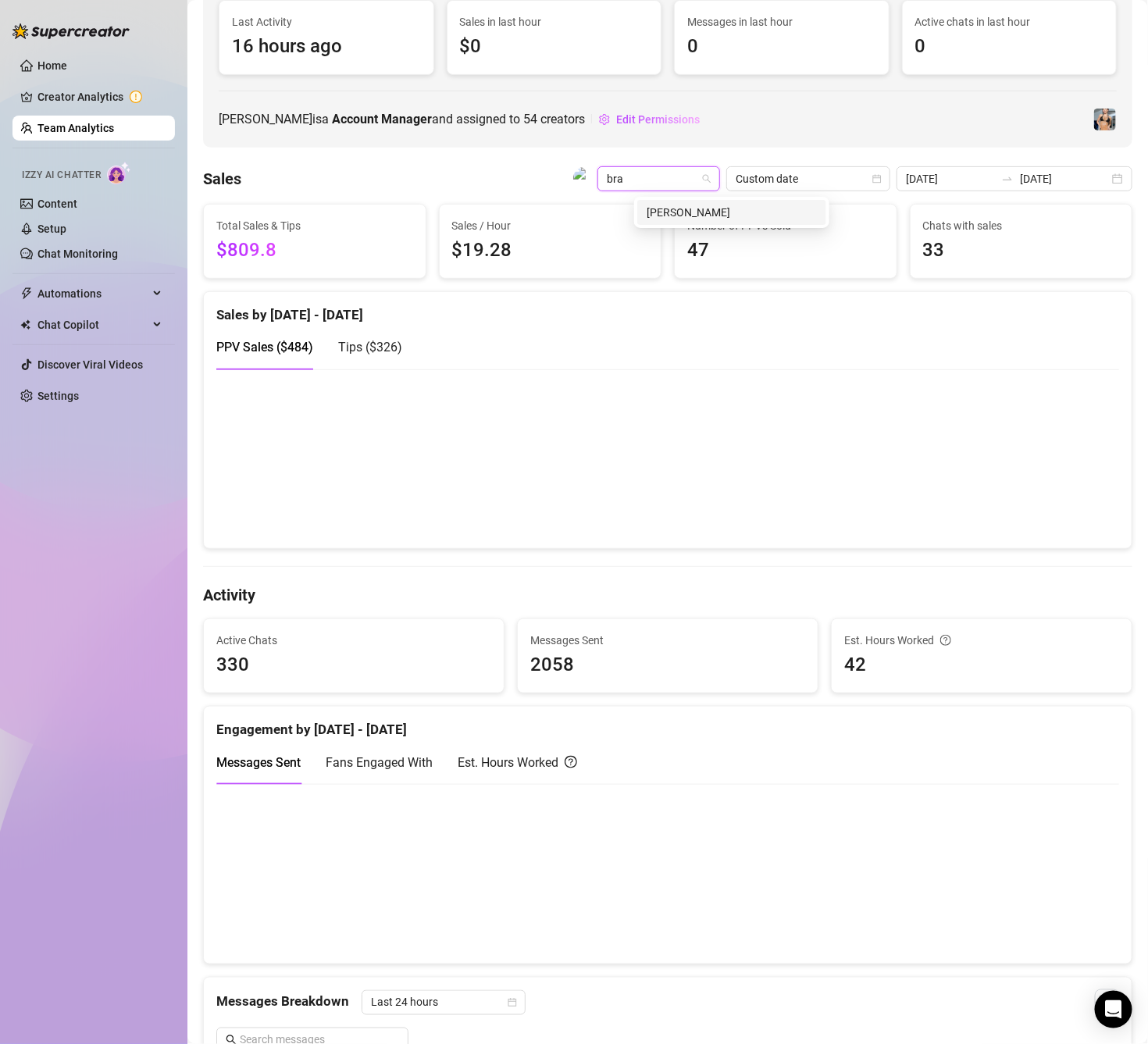
type input "bran"
click at [700, 210] on div "[PERSON_NAME]" at bounding box center [732, 212] width 170 height 18
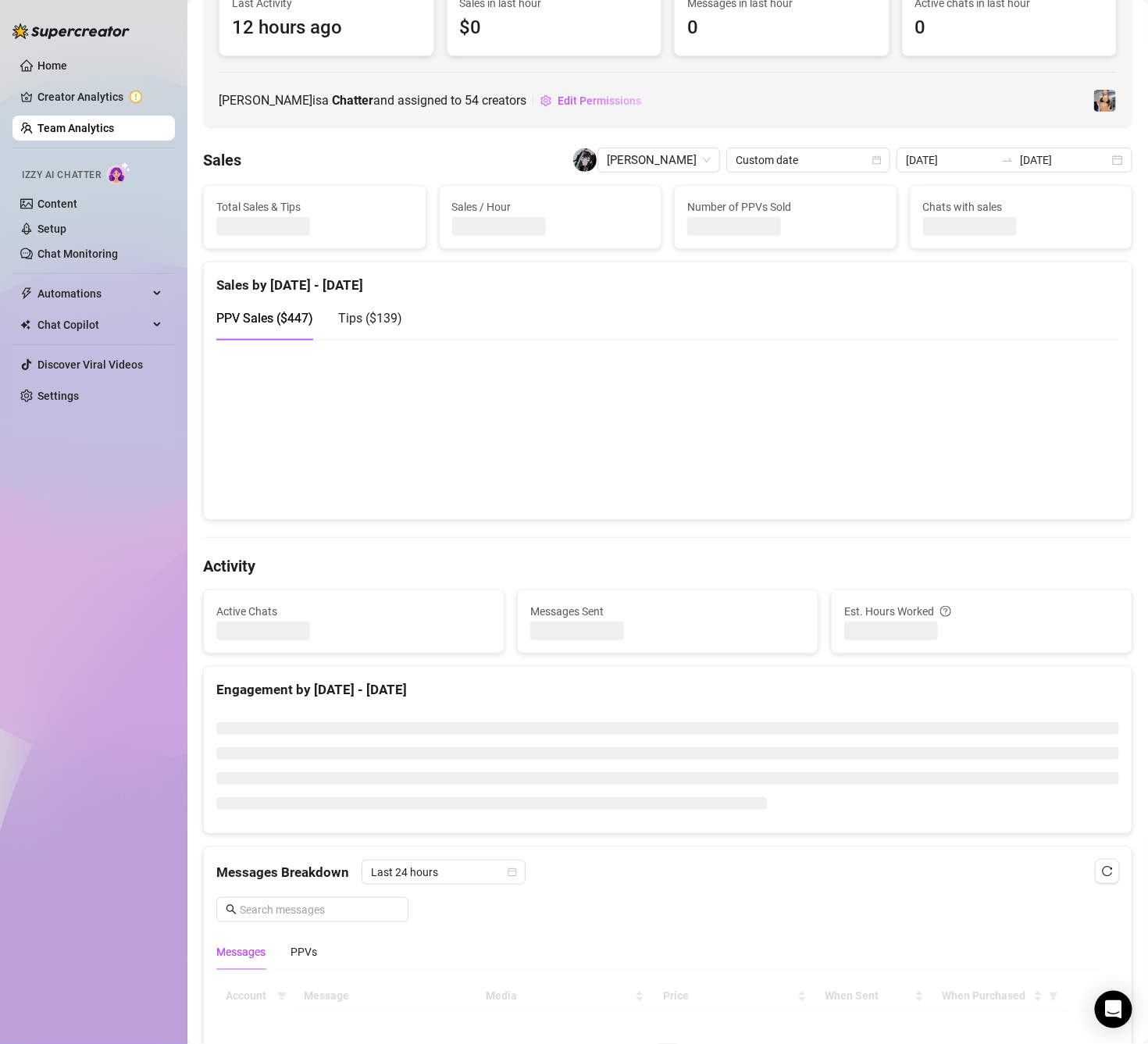
scroll to position [134, 0]
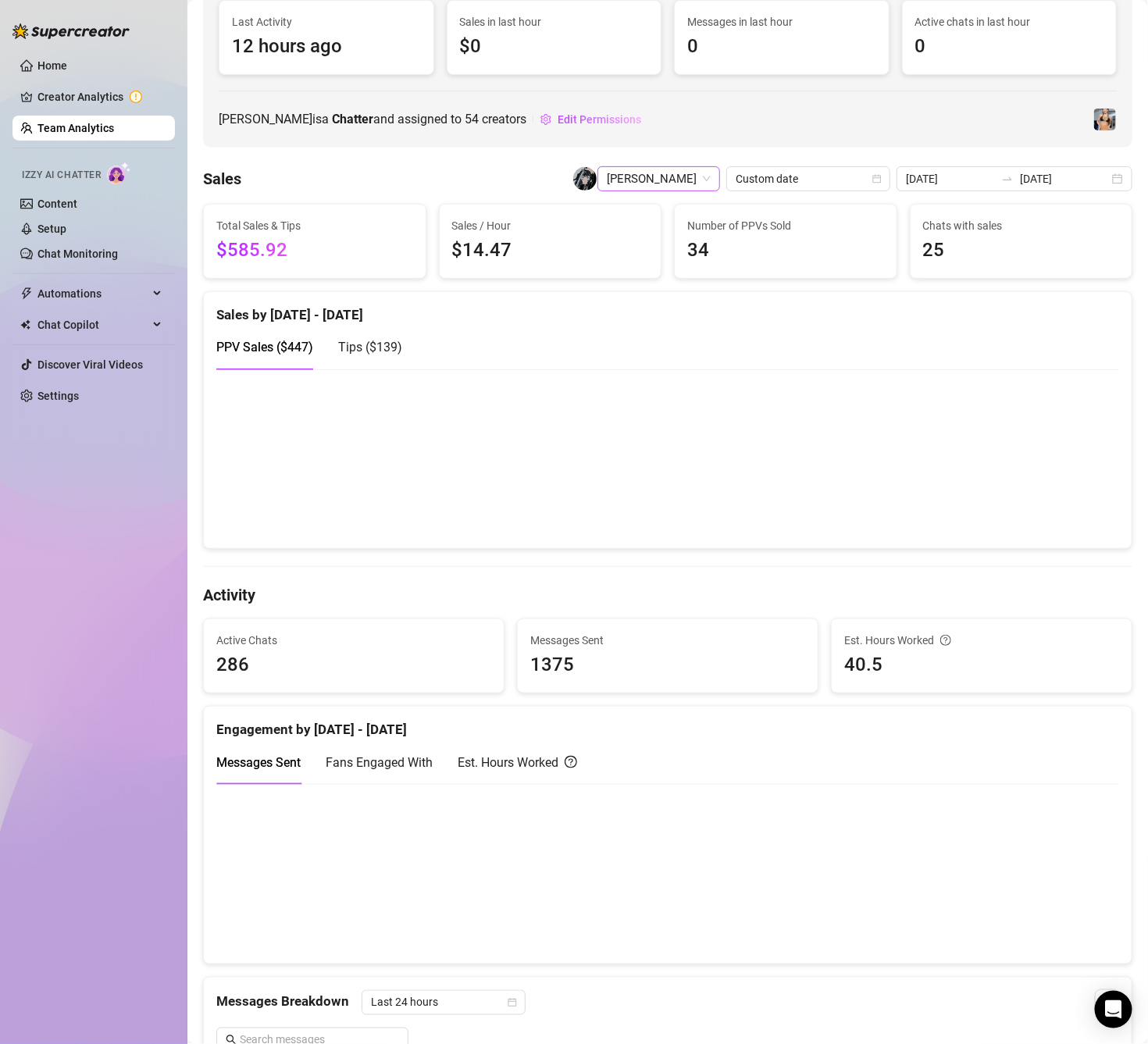
click at [667, 175] on span "[PERSON_NAME]" at bounding box center [659, 179] width 104 height 23
click at [644, 186] on span "[PERSON_NAME]" at bounding box center [659, 179] width 104 height 23
type input "lui"
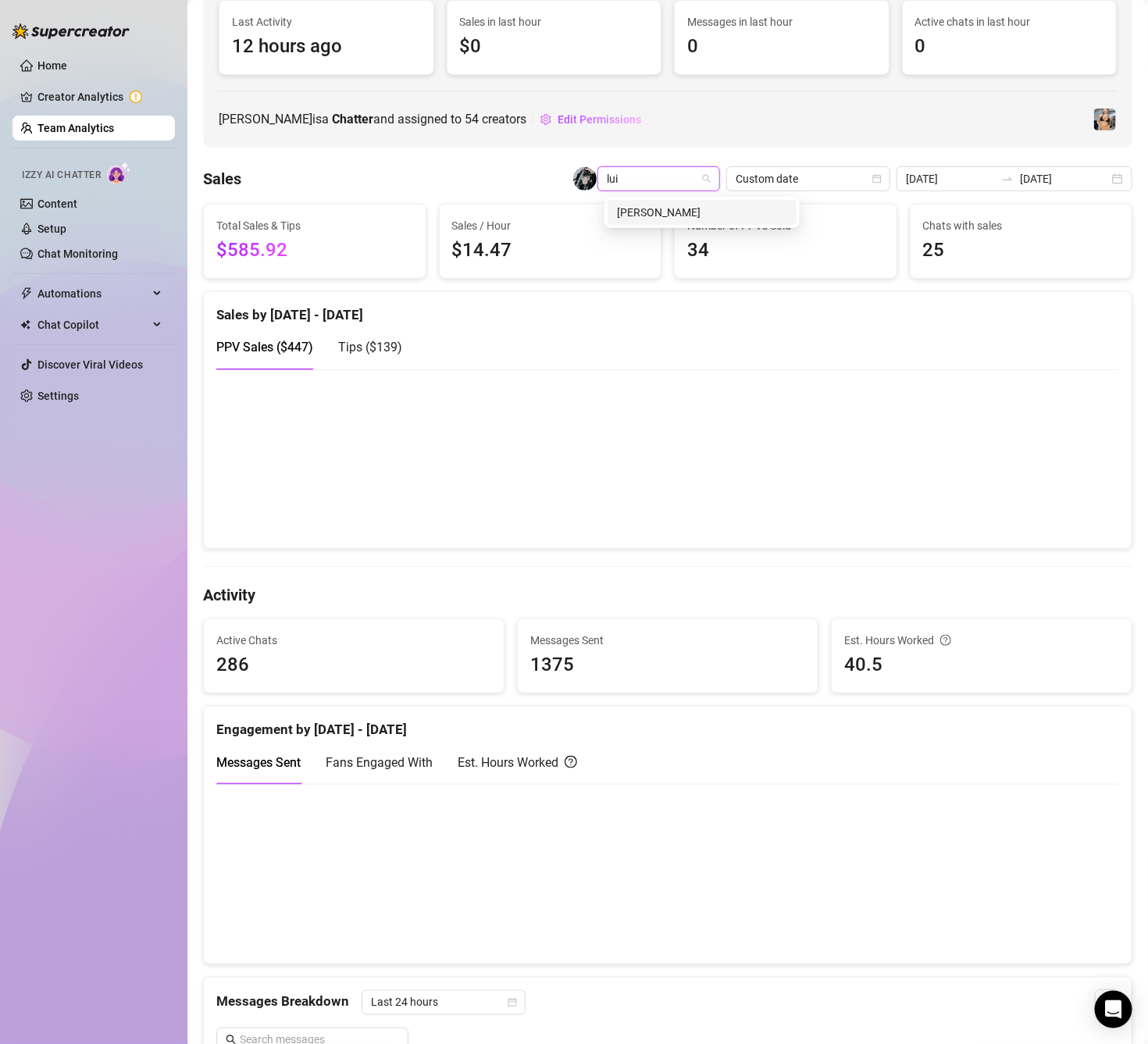
click at [677, 219] on div "[PERSON_NAME]" at bounding box center [703, 212] width 170 height 18
